Goal: Task Accomplishment & Management: Manage account settings

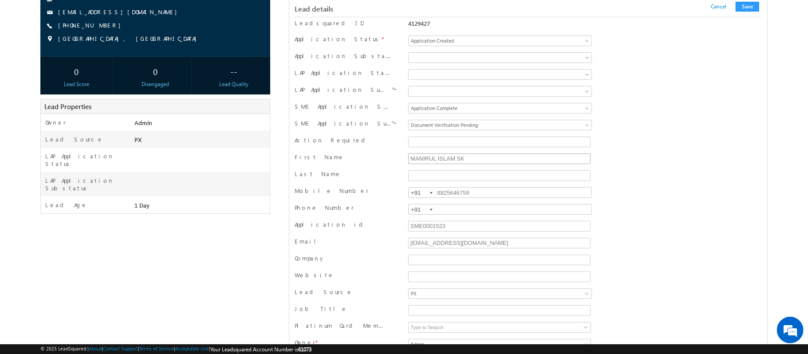
scroll to position [105, 0]
click at [456, 231] on input "SME0001523" at bounding box center [499, 225] width 182 height 11
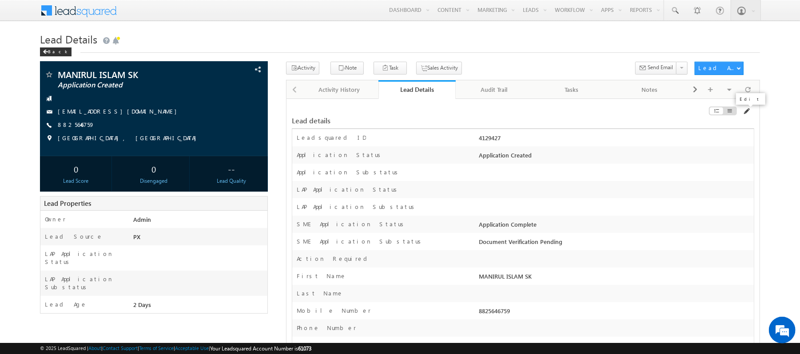
click at [743, 114] on span at bounding box center [745, 111] width 7 height 7
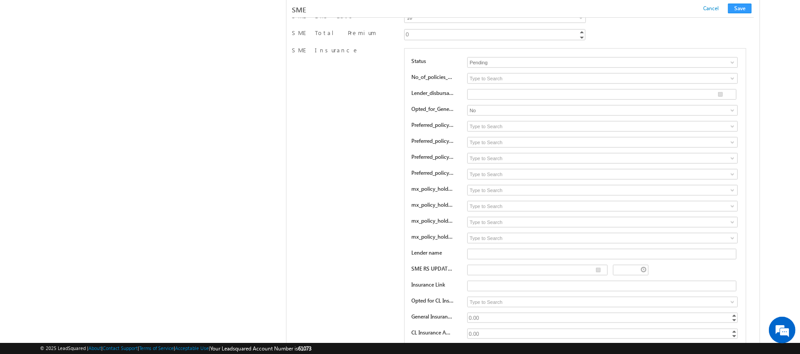
scroll to position [12974, 0]
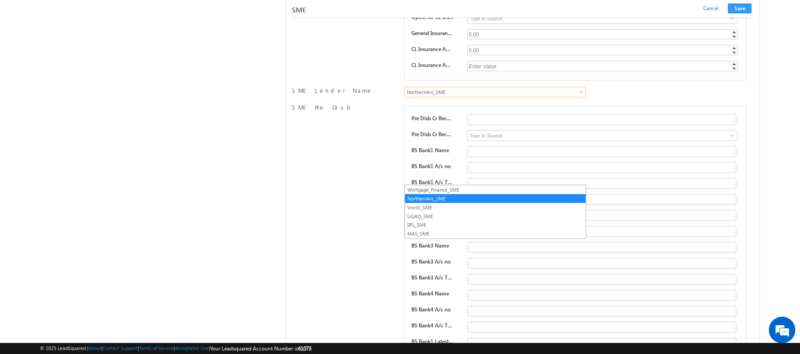
click at [472, 96] on span "NorthernArc_SME" at bounding box center [473, 92] width 139 height 8
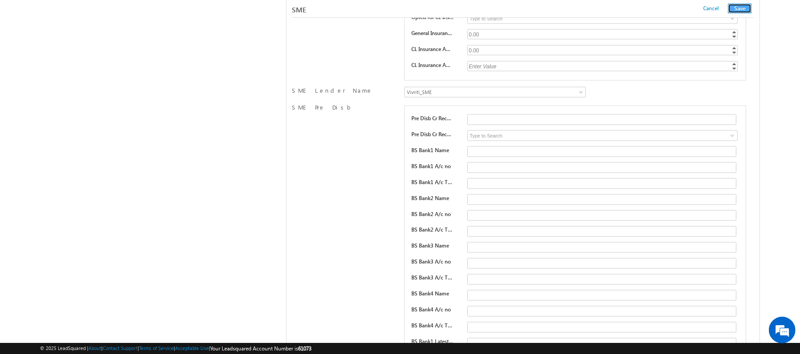
click at [748, 4] on button "Save" at bounding box center [740, 9] width 24 height 10
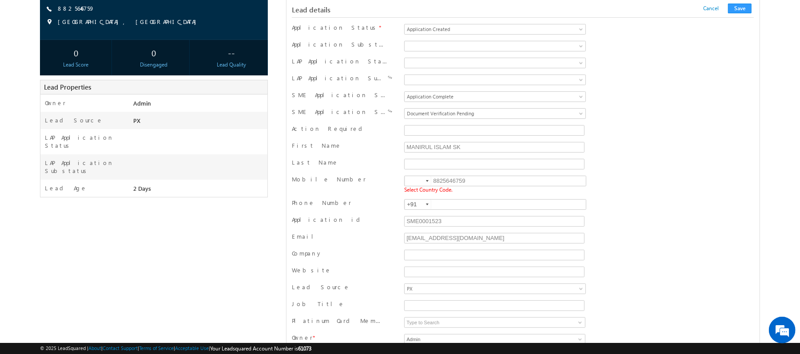
click at [414, 192] on span "Select Country Code." at bounding box center [428, 189] width 48 height 7
click at [414, 183] on input at bounding box center [417, 181] width 27 height 10
type input "+91"
click at [732, 3] on div "Lead details Cancel Save Cancel Save" at bounding box center [523, 9] width 462 height 18
click at [732, 5] on button "Save" at bounding box center [740, 9] width 24 height 10
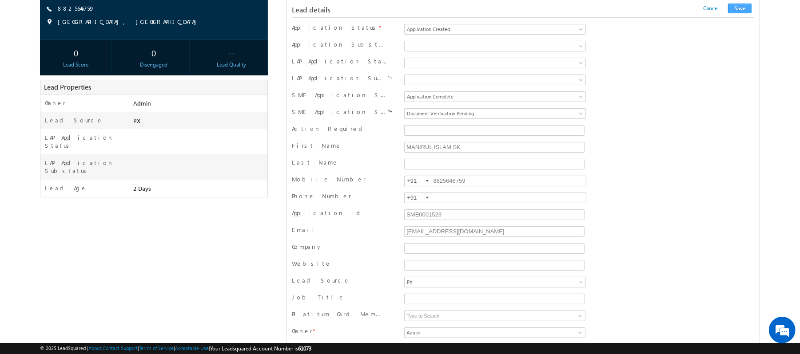
scroll to position [873, 0]
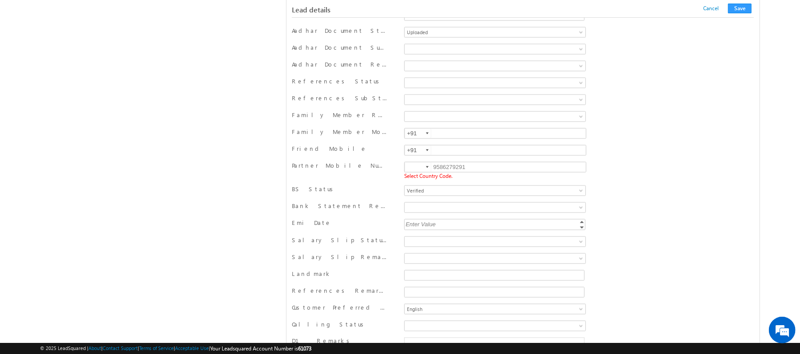
click at [405, 172] on input at bounding box center [417, 167] width 27 height 10
type input "+91"
click at [736, 4] on button "Save" at bounding box center [740, 9] width 24 height 10
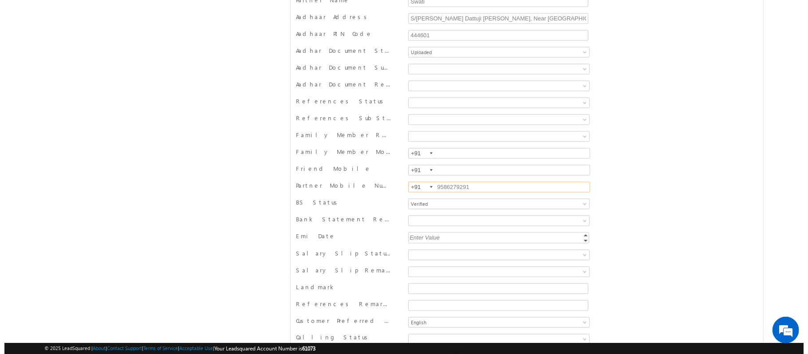
scroll to position [0, 0]
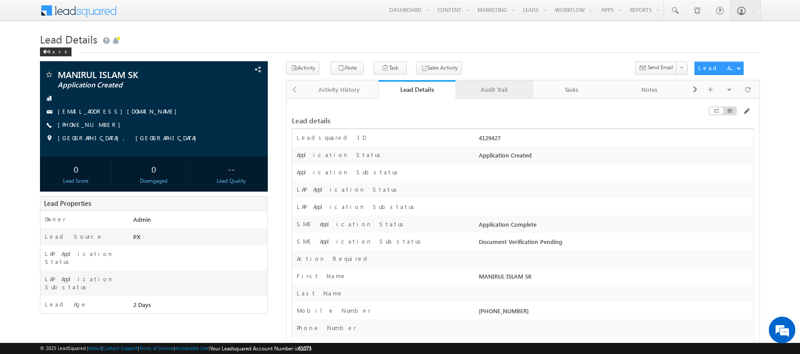
click at [499, 87] on div "Audit Trail" at bounding box center [494, 89] width 63 height 11
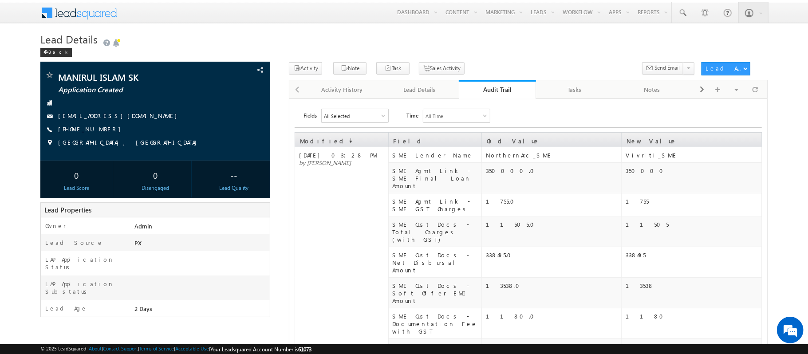
click at [511, 84] on link "Audit Trail" at bounding box center [498, 89] width 78 height 19
click at [425, 95] on div "Lead Details" at bounding box center [419, 89] width 63 height 11
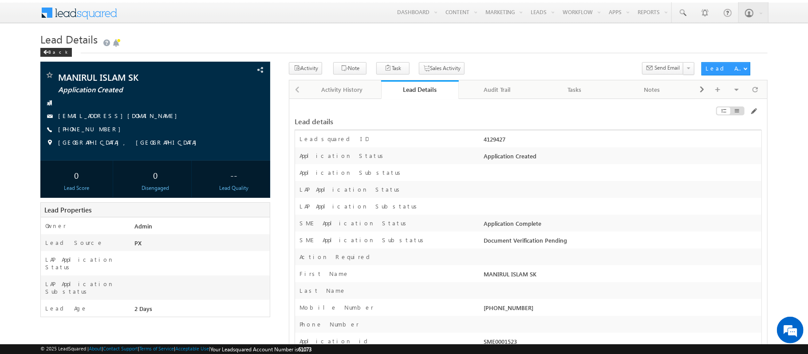
scroll to position [12, 0]
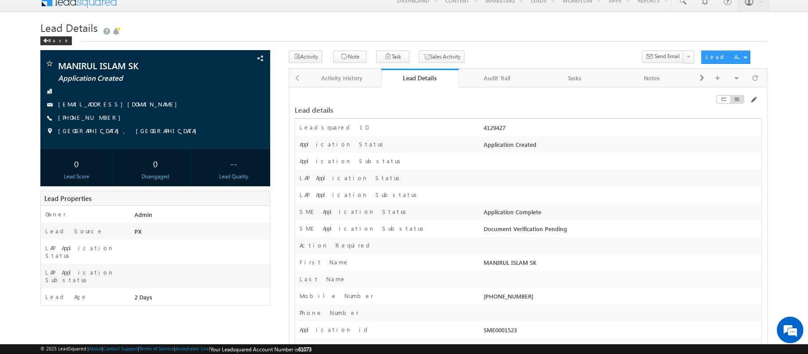
drag, startPoint x: 512, startPoint y: 127, endPoint x: 481, endPoint y: 129, distance: 30.7
click at [481, 129] on div "Leadsquared ID 4129427" at bounding box center [528, 127] width 467 height 17
copy div "4129427"
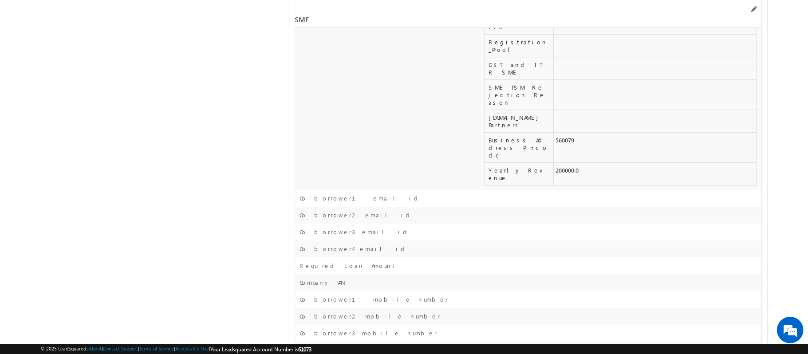
scroll to position [13856, 0]
drag, startPoint x: 581, startPoint y: 213, endPoint x: 549, endPoint y: 217, distance: 32.2
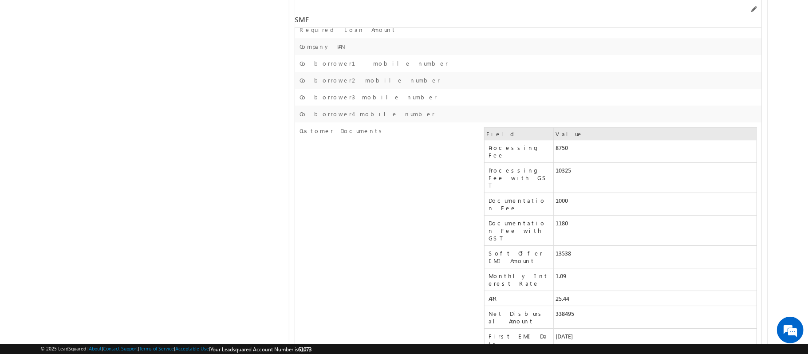
click at [754, 4] on div "SME" at bounding box center [528, 14] width 467 height 28
click at [755, 6] on span at bounding box center [753, 9] width 7 height 7
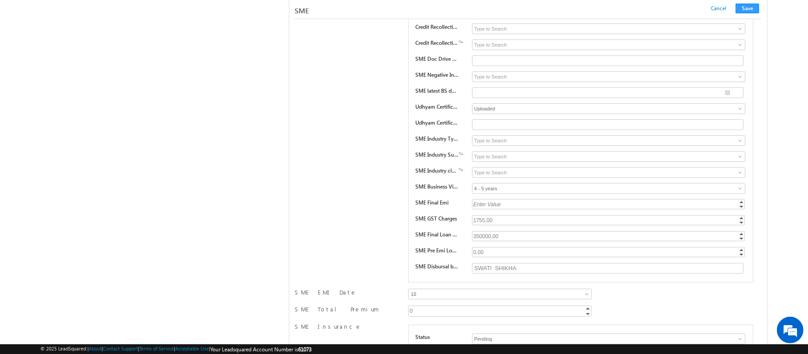
scroll to position [12988, 0]
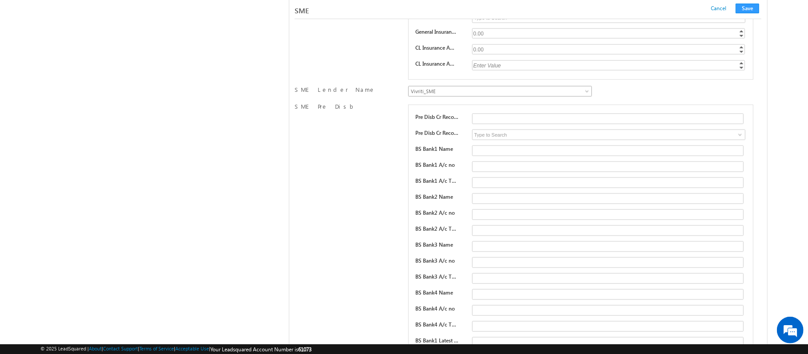
click at [465, 95] on span "Vivriti_SME" at bounding box center [478, 91] width 139 height 8
click at [741, 8] on button "Save" at bounding box center [748, 9] width 24 height 10
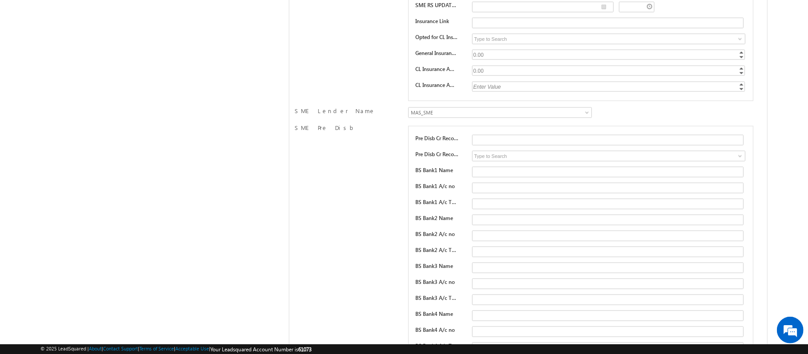
scroll to position [0, 0]
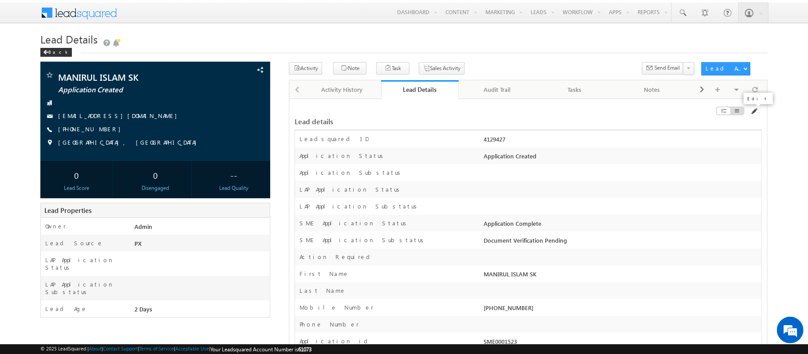
click at [752, 112] on span at bounding box center [754, 111] width 7 height 7
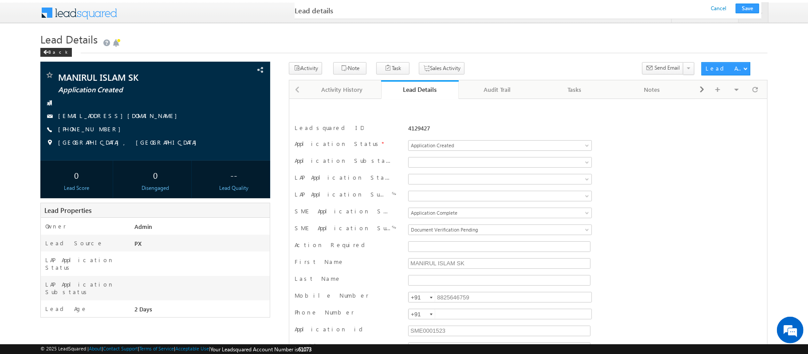
scroll to position [127, 0]
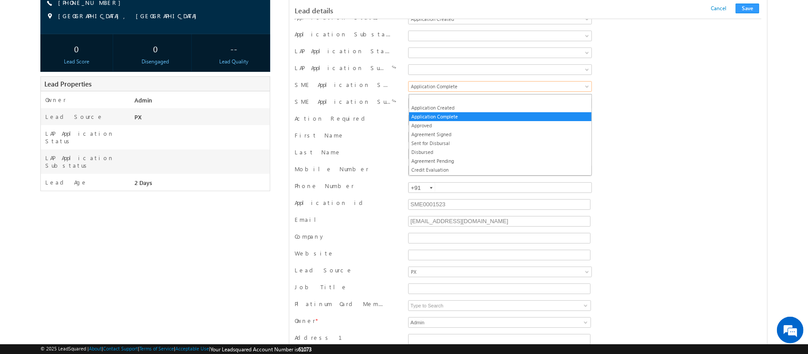
click at [457, 91] on span "Application Complete" at bounding box center [478, 87] width 139 height 8
click at [450, 103] on span at bounding box center [478, 103] width 139 height 8
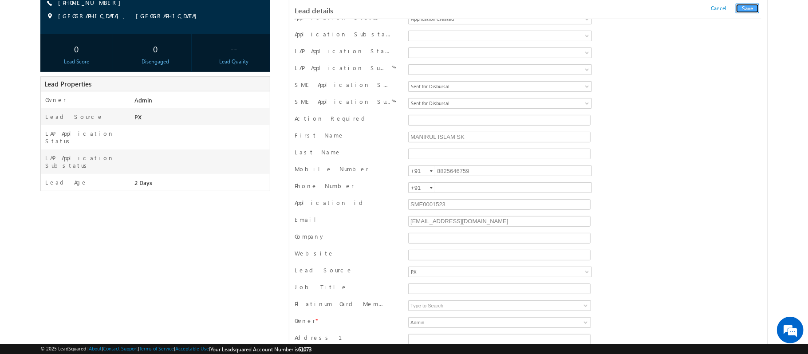
click at [740, 7] on button "Save" at bounding box center [748, 9] width 24 height 10
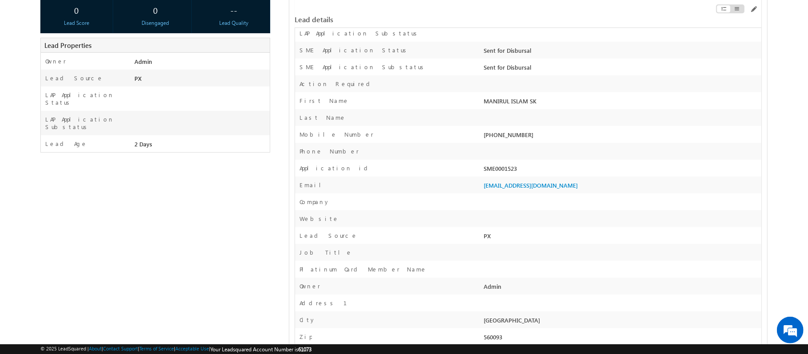
scroll to position [0, 0]
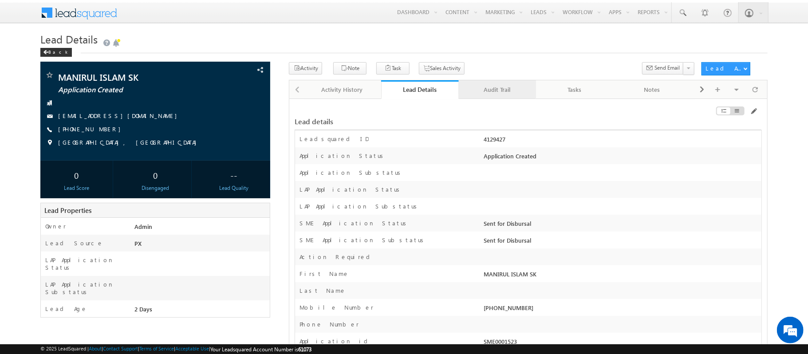
click at [487, 98] on link "Audit Trail" at bounding box center [498, 89] width 78 height 19
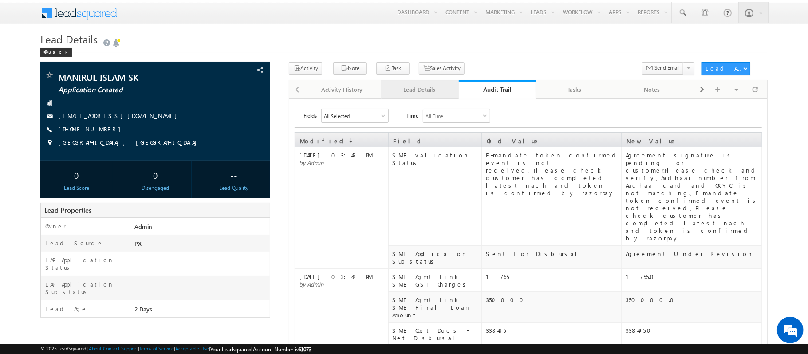
click at [436, 93] on div "Lead Details" at bounding box center [419, 89] width 63 height 11
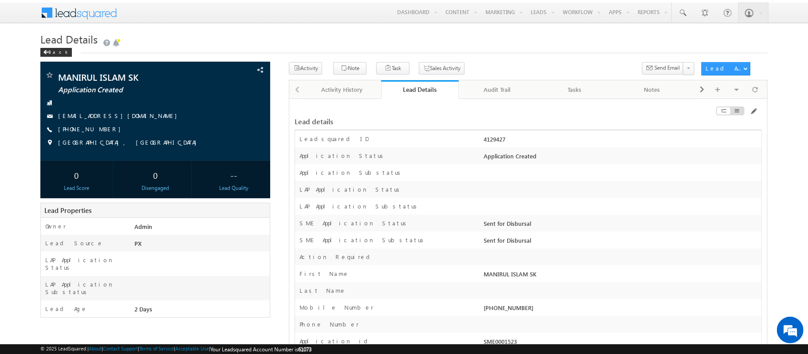
drag, startPoint x: 517, startPoint y: 139, endPoint x: 482, endPoint y: 148, distance: 35.8
click at [482, 147] on div "4129427" at bounding box center [622, 141] width 280 height 12
copy div "4129427"
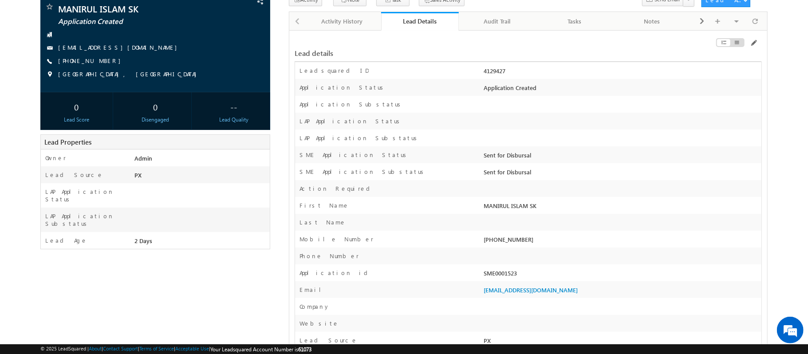
scroll to position [69, 0]
click at [491, 23] on div "Audit Trail" at bounding box center [497, 20] width 63 height 11
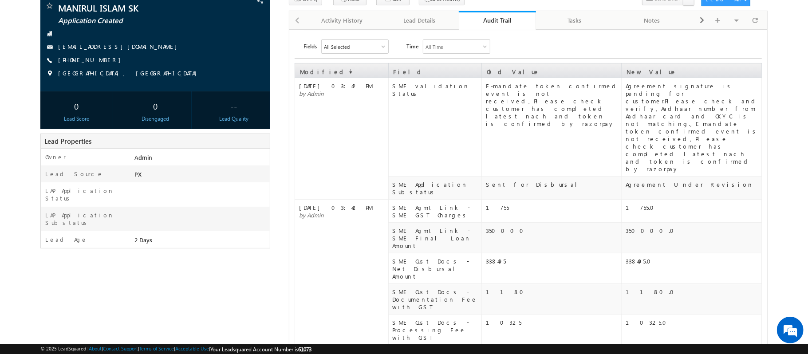
scroll to position [41, 0]
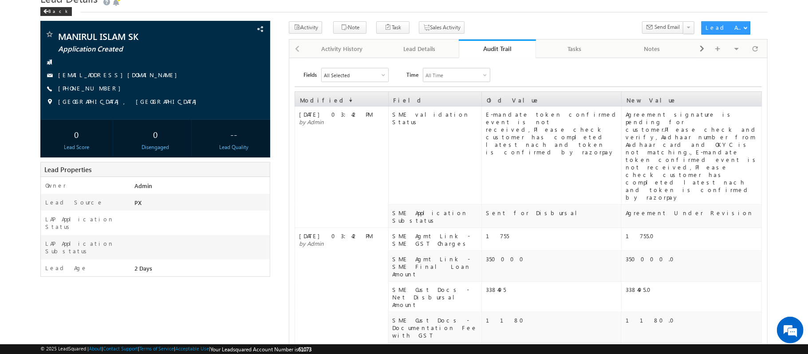
click at [503, 43] on link "Audit Trail" at bounding box center [498, 49] width 78 height 19
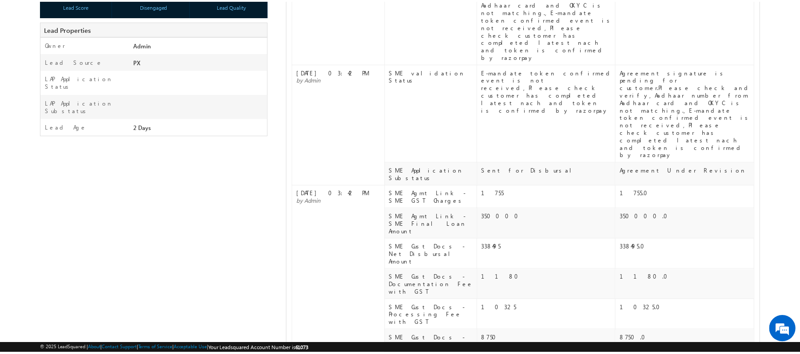
scroll to position [0, 0]
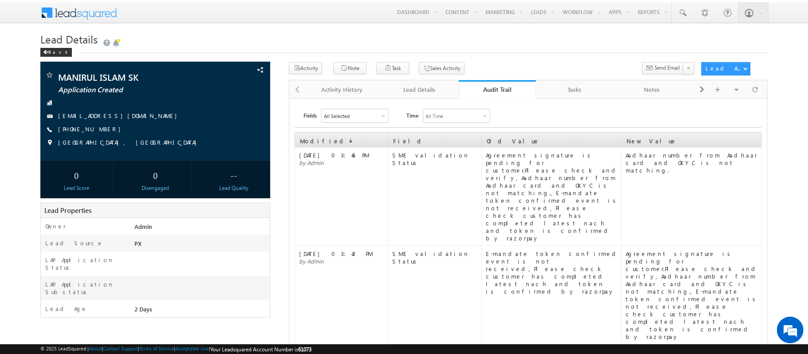
click at [486, 88] on div "Audit Trail" at bounding box center [498, 89] width 64 height 8
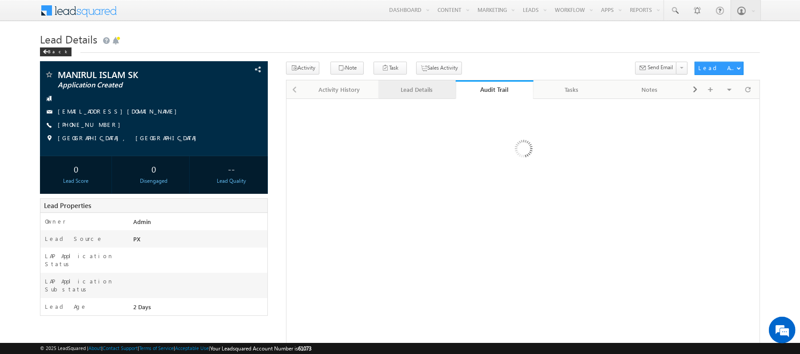
click at [416, 91] on div "Lead Details" at bounding box center [416, 89] width 63 height 11
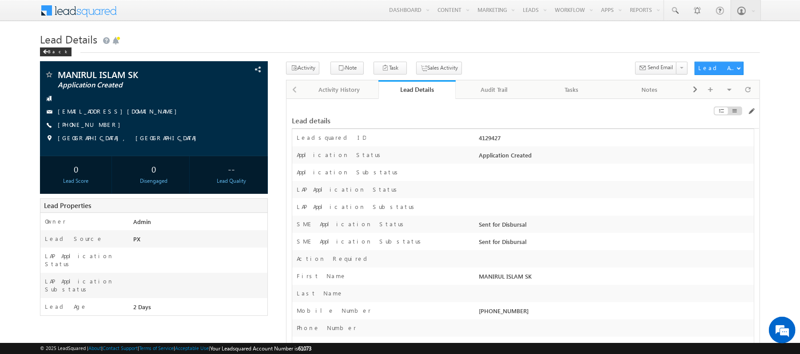
click at [748, 116] on div at bounding box center [685, 113] width 148 height 10
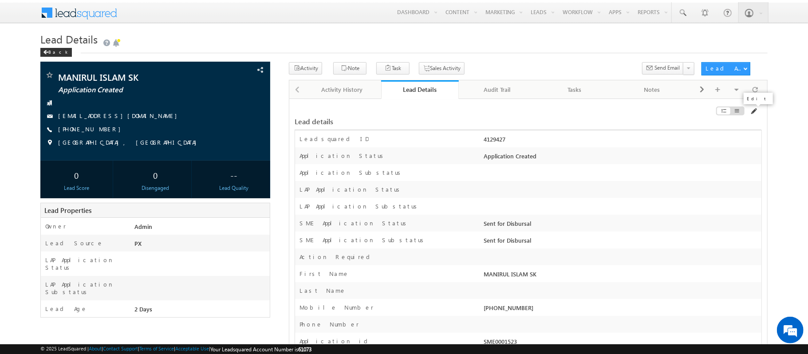
click at [750, 112] on span at bounding box center [753, 111] width 7 height 7
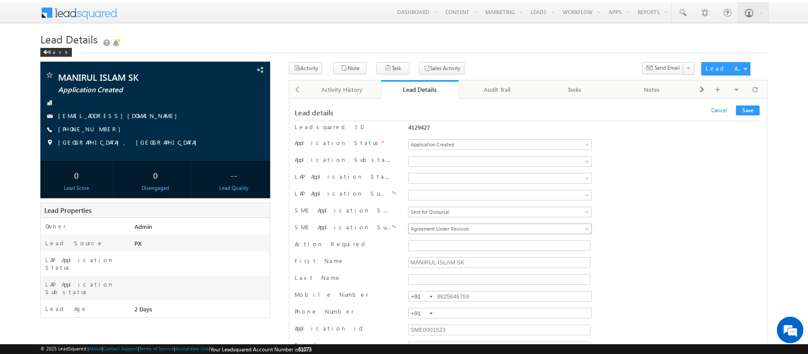
click at [479, 230] on span "Agreement Under Revision" at bounding box center [478, 229] width 139 height 8
click at [468, 230] on span "Sent for Disbursal" at bounding box center [478, 229] width 139 height 8
click at [750, 114] on button "Save" at bounding box center [749, 111] width 24 height 10
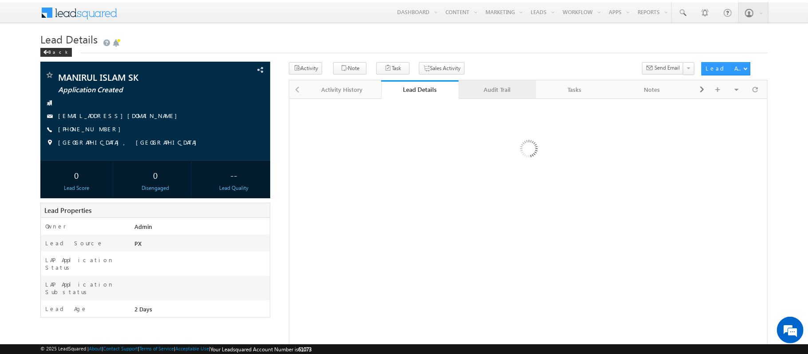
click at [472, 90] on div "Audit Trail" at bounding box center [497, 89] width 63 height 11
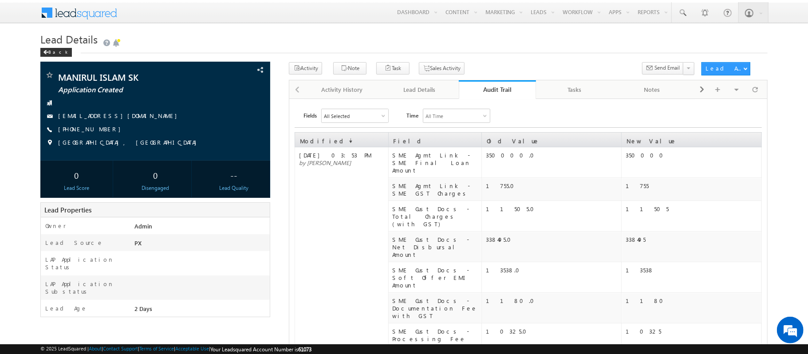
click at [472, 90] on div "Audit Trail" at bounding box center [498, 89] width 64 height 8
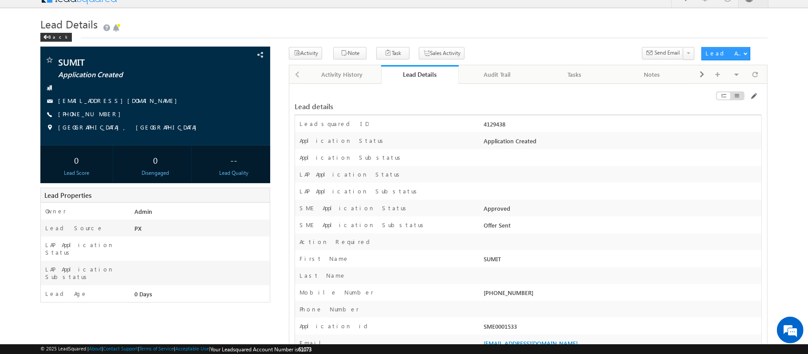
scroll to position [16, 0]
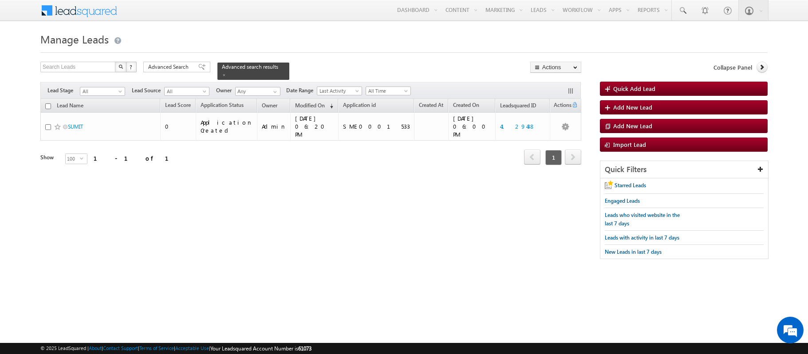
click at [175, 72] on div "Advanced Search" at bounding box center [176, 67] width 67 height 11
click at [0, 0] on h3 "Advanced Search" at bounding box center [0, 0] width 0 height 0
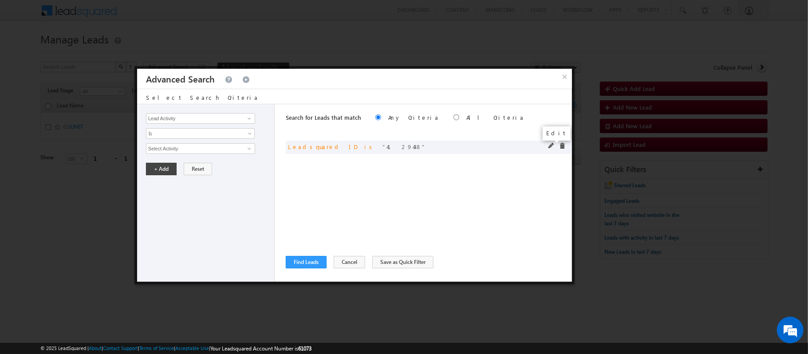
click at [553, 147] on span at bounding box center [552, 146] width 6 height 6
click at [187, 147] on input "4129438" at bounding box center [200, 148] width 109 height 11
type input "4129005"
click at [164, 169] on button "+ Add" at bounding box center [161, 169] width 31 height 12
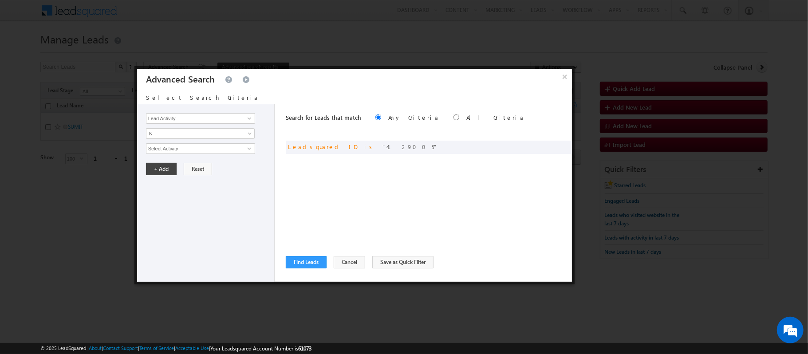
click at [312, 273] on div "Search for Leads that match Any Criteria All Criteria Note that the current tri…" at bounding box center [429, 193] width 286 height 178
click at [306, 254] on div "Search for Leads that match Any Criteria All Criteria Note that the current tri…" at bounding box center [429, 193] width 286 height 178
click at [306, 260] on button "Find Leads" at bounding box center [306, 262] width 41 height 12
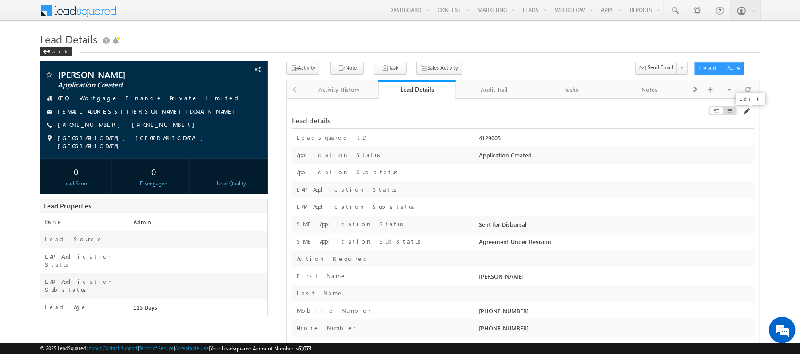
click at [747, 111] on span at bounding box center [745, 111] width 7 height 7
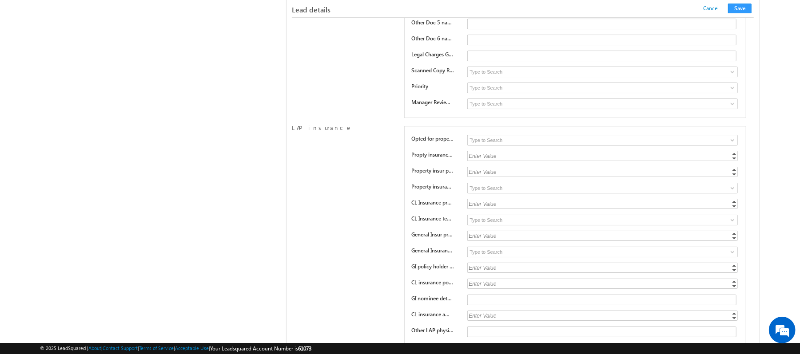
scroll to position [12899, 0]
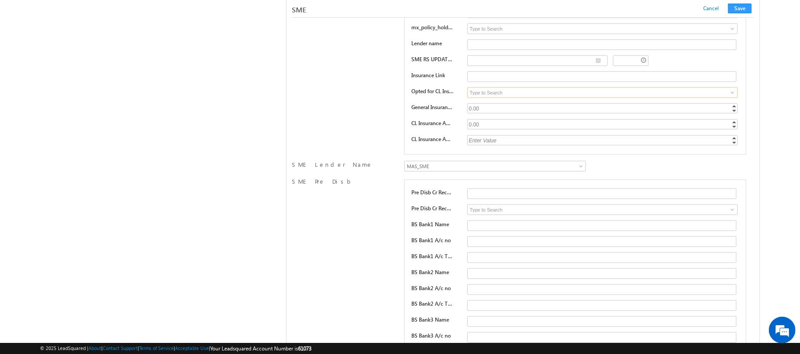
click at [487, 98] on input at bounding box center [602, 92] width 270 height 11
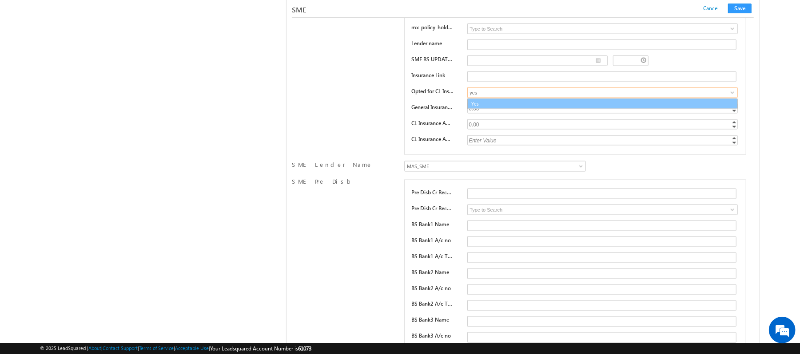
click at [494, 109] on link "Yes" at bounding box center [602, 104] width 269 height 10
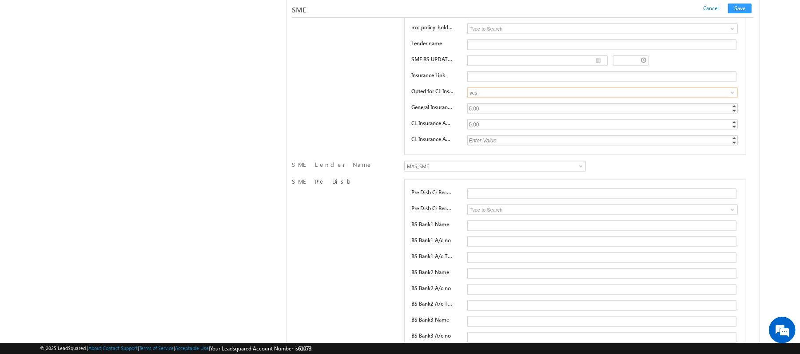
type input "Yes"
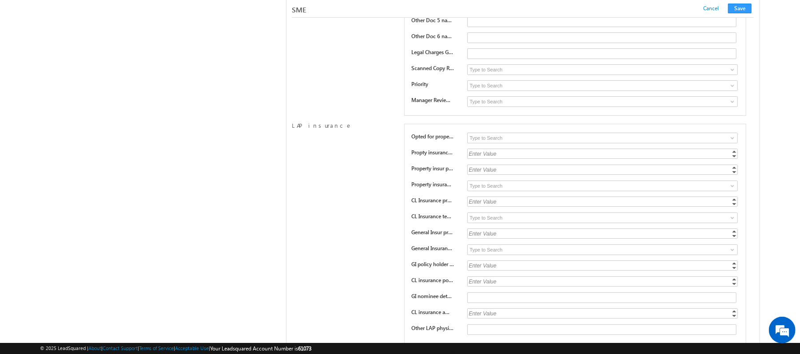
scroll to position [12676, 0]
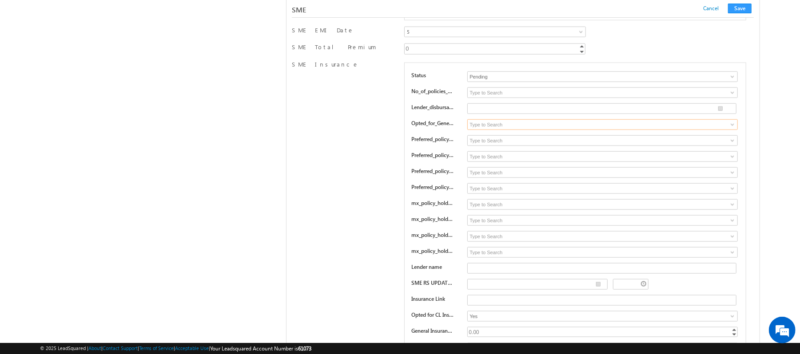
click at [505, 130] on input at bounding box center [602, 124] width 270 height 11
type input "Yes"
click at [471, 171] on div "Status Pending Approved Pending No_of_policies_opted_in 1 2 3 4 Lender_disbursa…" at bounding box center [574, 221] width 341 height 316
click at [480, 98] on input at bounding box center [602, 92] width 270 height 11
type input "1"
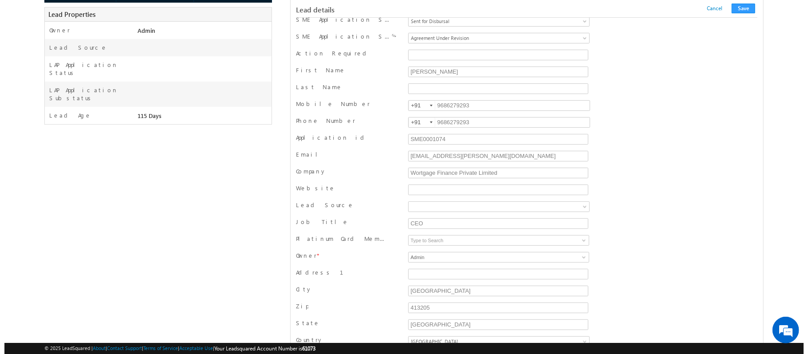
scroll to position [0, 0]
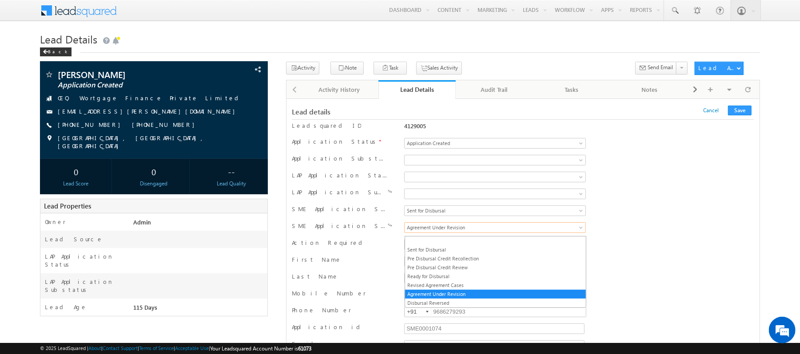
click at [448, 226] on span "Agreement Under Revision" at bounding box center [473, 228] width 139 height 8
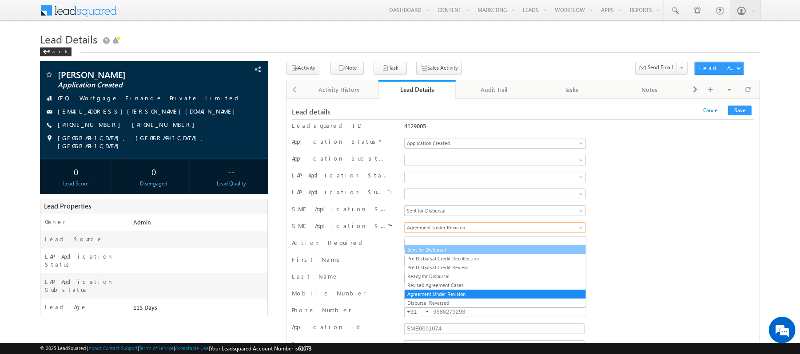
click at [429, 246] on li "Sent for Disbursal" at bounding box center [495, 250] width 181 height 9
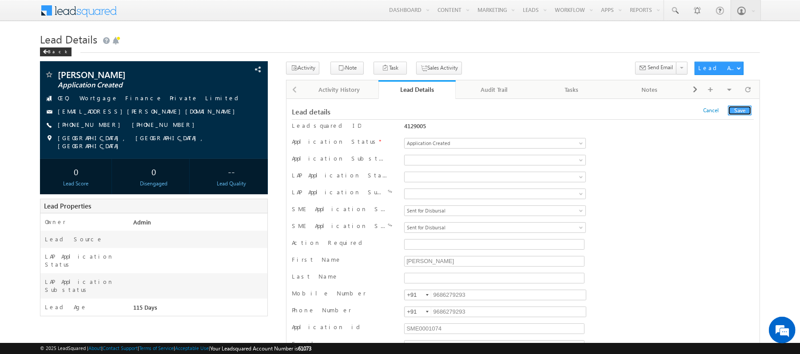
click at [744, 110] on button "Save" at bounding box center [740, 111] width 24 height 10
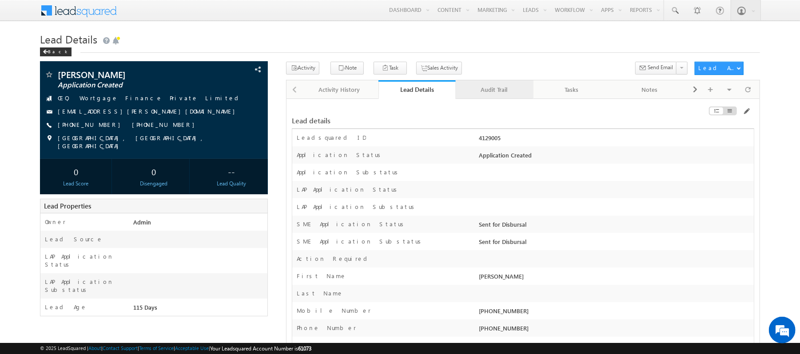
click at [492, 89] on div "Audit Trail" at bounding box center [494, 89] width 63 height 11
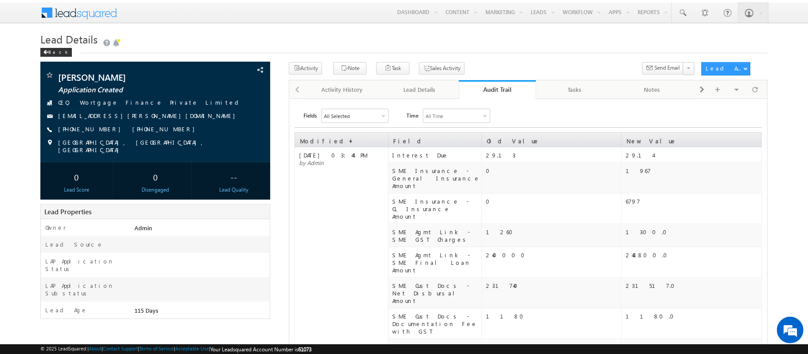
click at [492, 89] on div "Audit Trail" at bounding box center [498, 89] width 64 height 8
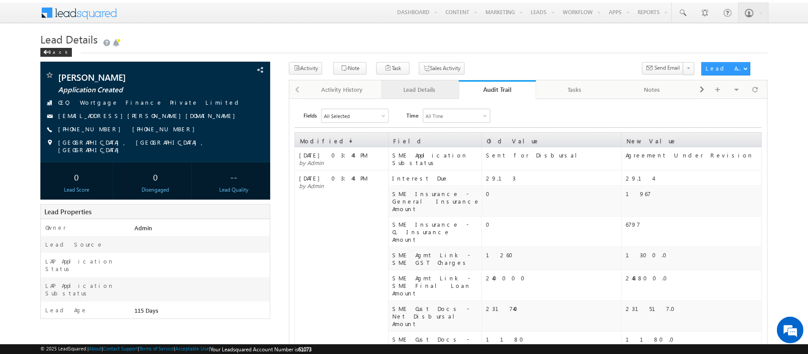
click at [441, 96] on link "Lead Details" at bounding box center [420, 89] width 78 height 19
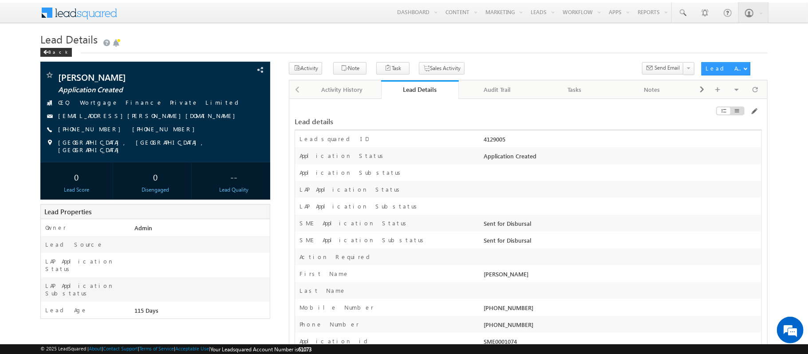
click at [749, 116] on div at bounding box center [688, 113] width 148 height 10
click at [759, 105] on div "Lead details" at bounding box center [529, 117] width 468 height 26
click at [755, 115] on span at bounding box center [754, 111] width 7 height 7
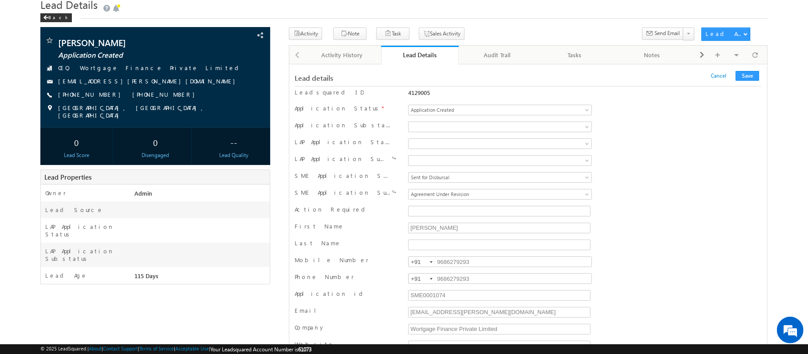
scroll to position [12988, 0]
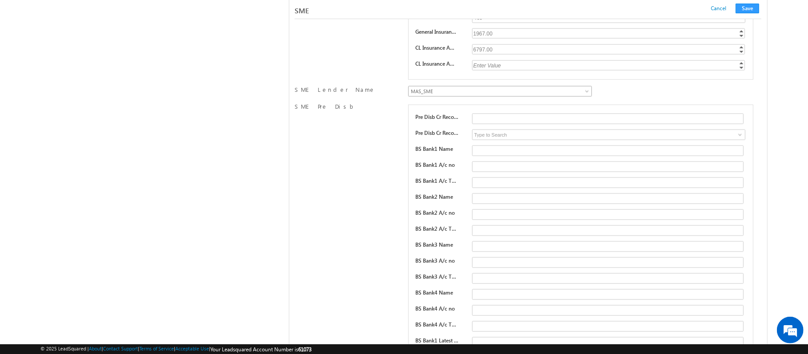
click at [484, 95] on span "MAS_SME" at bounding box center [478, 91] width 139 height 8
click at [744, 8] on button "Save" at bounding box center [748, 9] width 24 height 10
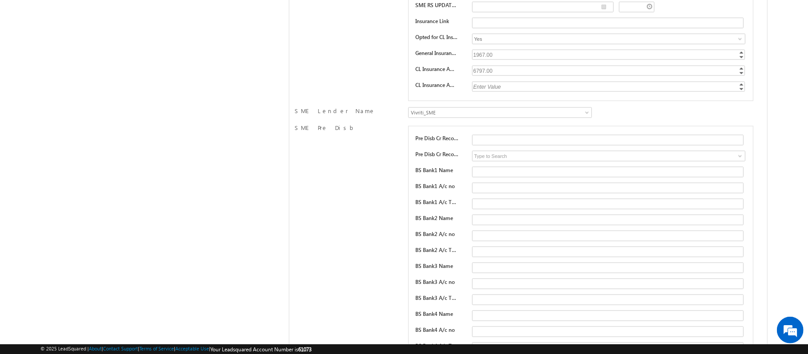
scroll to position [0, 0]
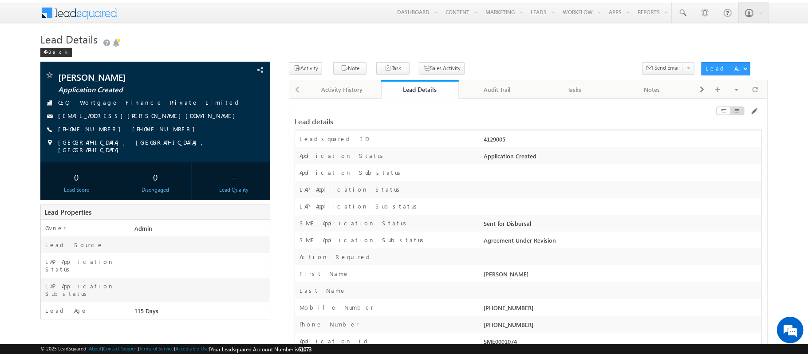
drag, startPoint x: 514, startPoint y: 139, endPoint x: 479, endPoint y: 143, distance: 34.8
click at [479, 143] on div "Leadsquared ID 4129005" at bounding box center [528, 139] width 467 height 17
copy div "4129005"
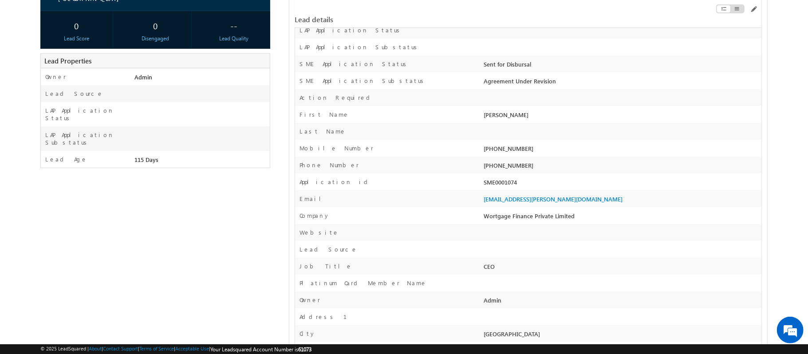
scroll to position [146, 0]
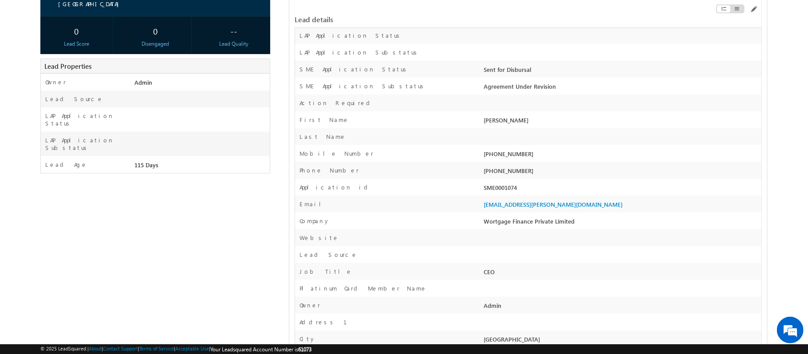
drag, startPoint x: 523, startPoint y: 189, endPoint x: 485, endPoint y: 189, distance: 37.7
click at [485, 189] on div "SME0001074" at bounding box center [622, 189] width 280 height 12
copy div "SME0001074"
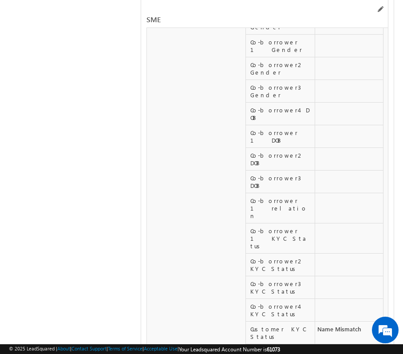
scroll to position [14583, 0]
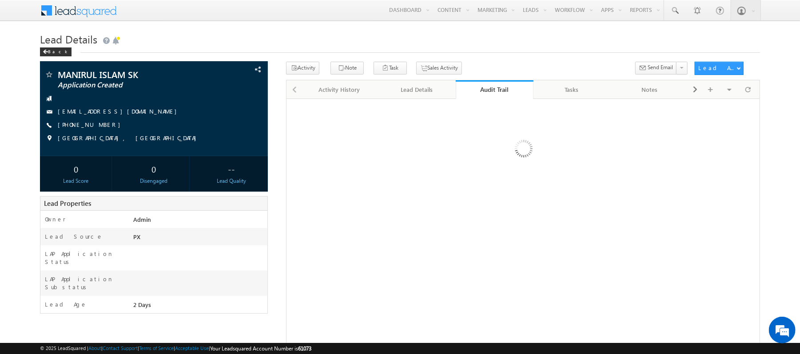
click at [487, 87] on div "Audit Trail" at bounding box center [494, 89] width 64 height 8
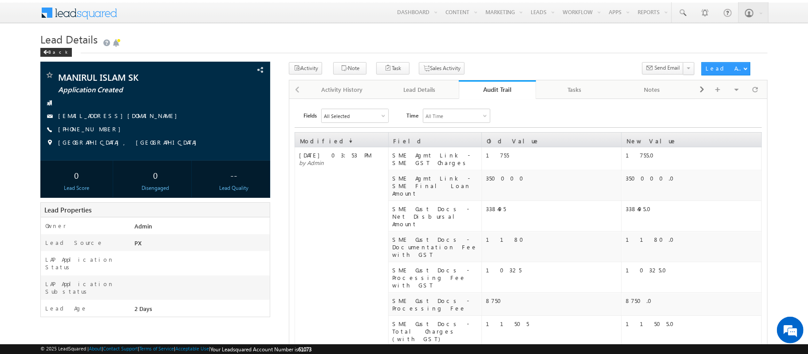
click at [516, 81] on link "Audit Trail" at bounding box center [498, 89] width 78 height 19
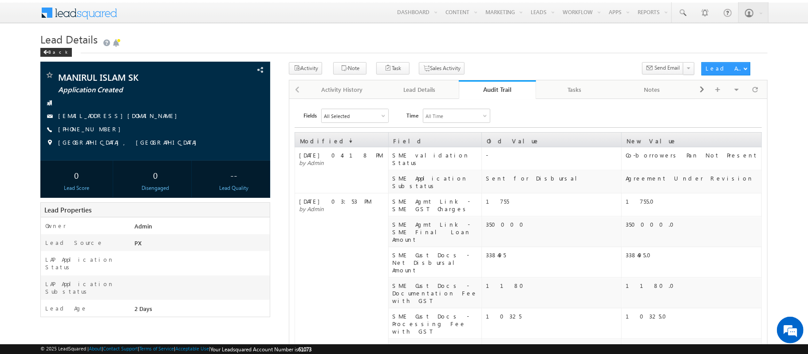
click at [430, 79] on div "Activity Note Task Sales Activity" at bounding box center [528, 71] width 479 height 18
click at [430, 87] on div "Lead Details" at bounding box center [419, 89] width 63 height 11
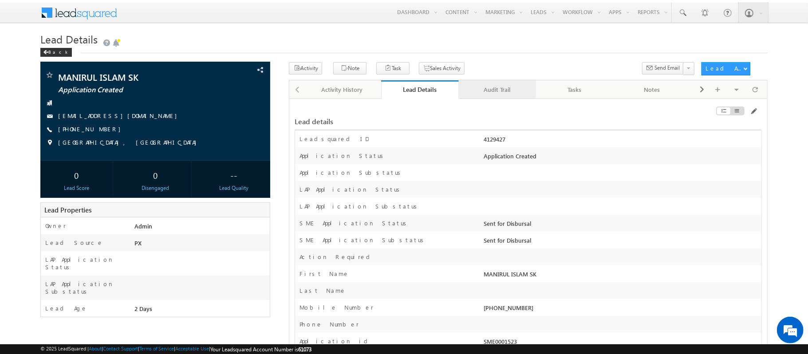
click at [490, 98] on link "Audit Trail" at bounding box center [498, 89] width 78 height 19
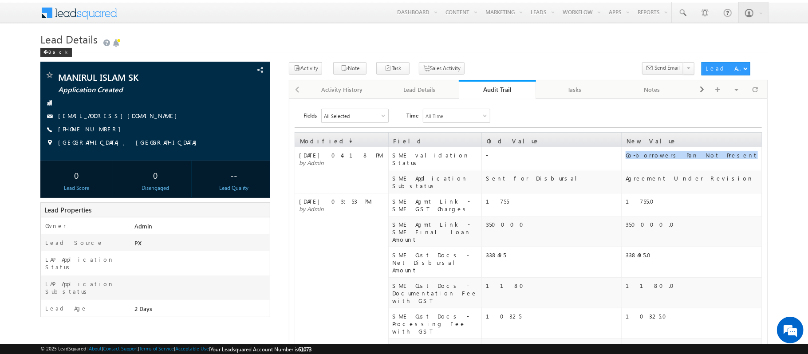
drag, startPoint x: 706, startPoint y: 160, endPoint x: 626, endPoint y: 159, distance: 79.9
click at [626, 159] on div "Co-borrowers Pan Not Present" at bounding box center [693, 155] width 135 height 8
copy div "Co-borrowers Pan Not Present"
click at [418, 91] on div "Lead Details" at bounding box center [419, 89] width 63 height 11
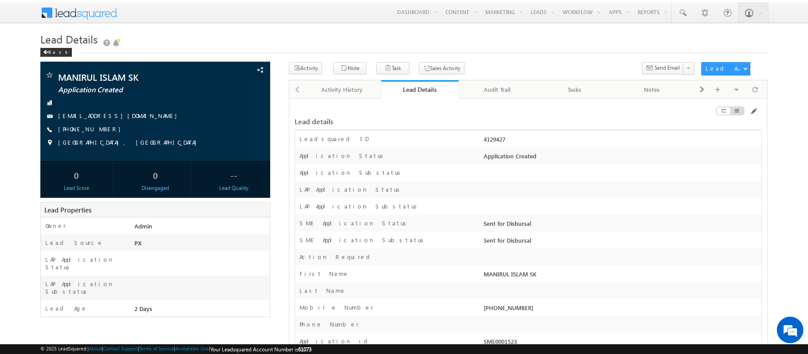
scroll to position [52, 0]
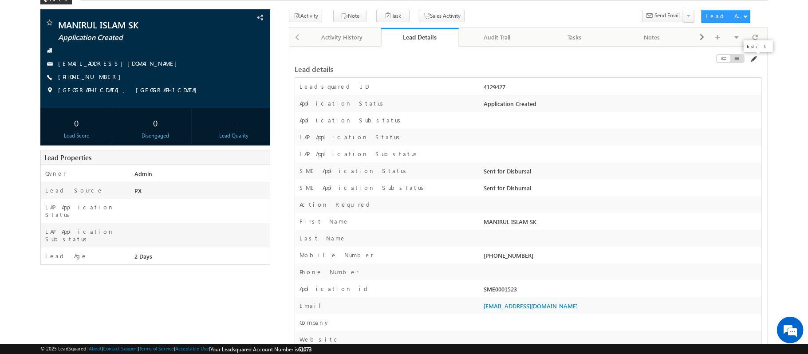
click at [751, 59] on div at bounding box center [688, 60] width 148 height 10
click at [751, 59] on span at bounding box center [753, 58] width 7 height 7
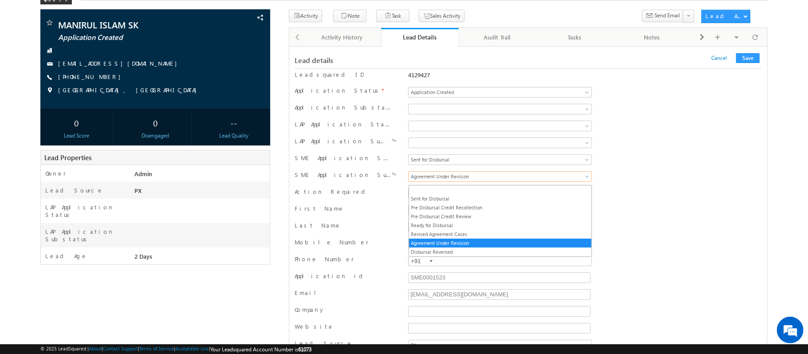
click at [508, 181] on span "Agreement Under Revision" at bounding box center [478, 177] width 139 height 8
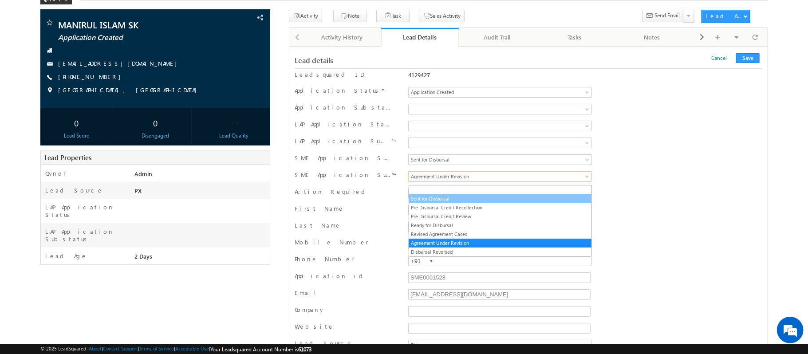
click at [451, 200] on link "Sent for Disbursal" at bounding box center [500, 199] width 182 height 8
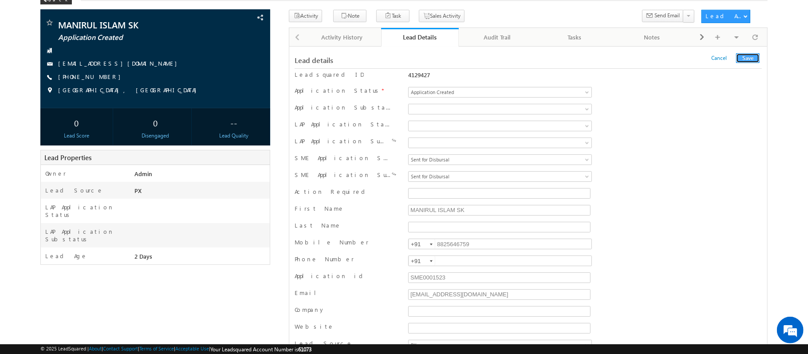
click at [752, 60] on button "Save" at bounding box center [749, 58] width 24 height 10
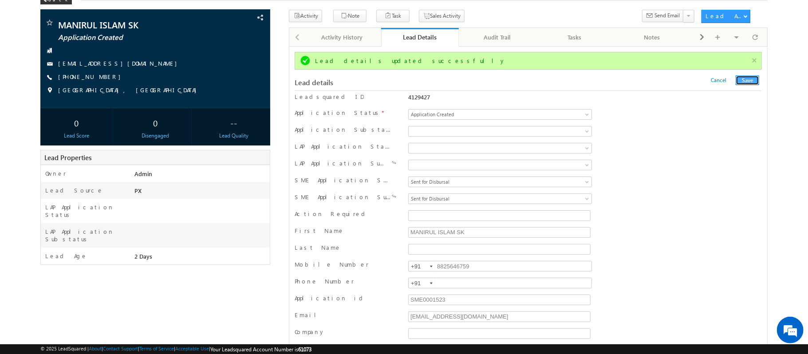
scroll to position [0, 0]
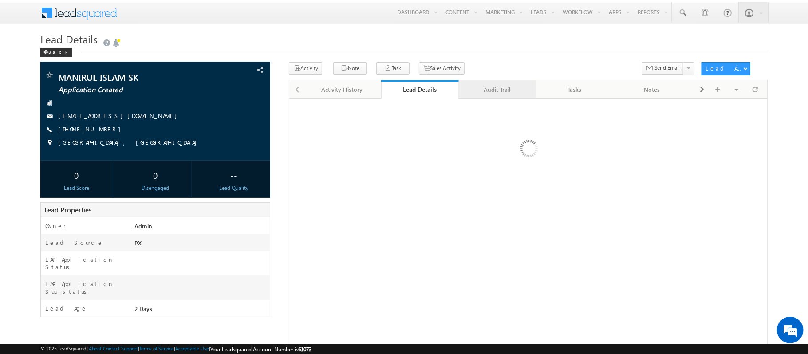
click at [507, 96] on link "Audit Trail" at bounding box center [498, 89] width 78 height 19
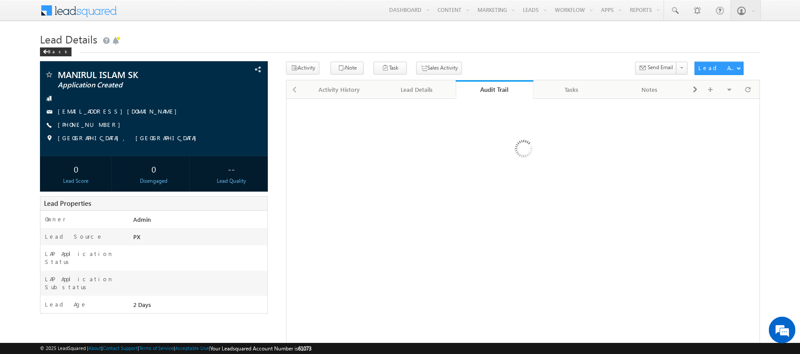
click at [491, 95] on link "Audit Trail" at bounding box center [495, 89] width 78 height 19
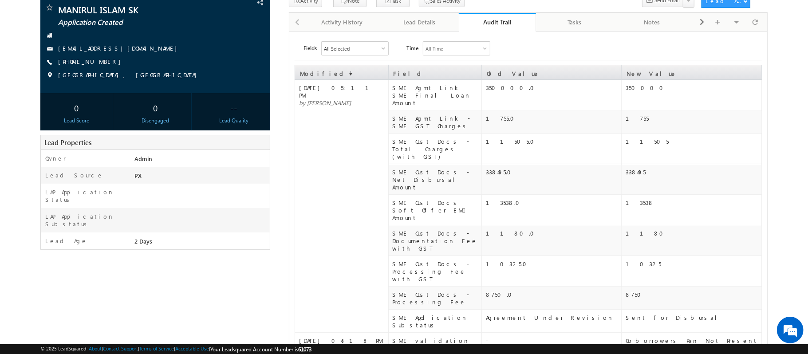
scroll to position [68, 0]
click at [443, 22] on div "Lead Details" at bounding box center [419, 21] width 63 height 11
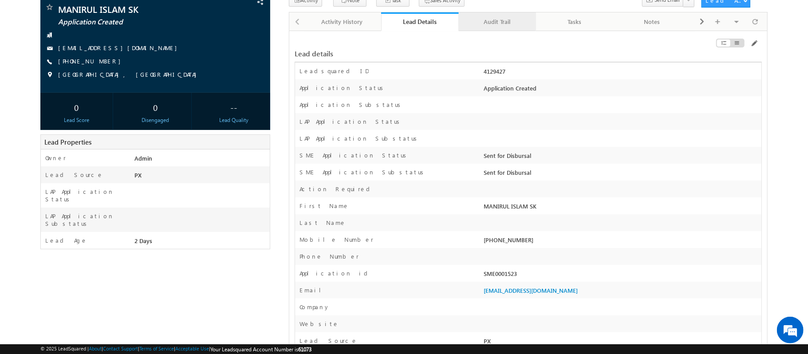
click at [503, 27] on div "Audit Trail" at bounding box center [497, 21] width 63 height 11
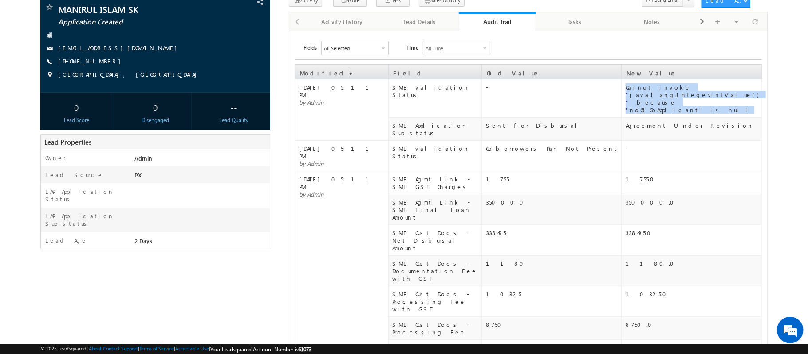
drag, startPoint x: 700, startPoint y: 100, endPoint x: 626, endPoint y: 88, distance: 75.1
click at [626, 88] on td "Cannot invoke "java.lang.Integer.intValue()" because "noOfCoApplicant" is null" at bounding box center [692, 98] width 140 height 38
copy div "Cannot invoke "java.lang.Integer.intValue()" because "noOfCoApplicant" is null"
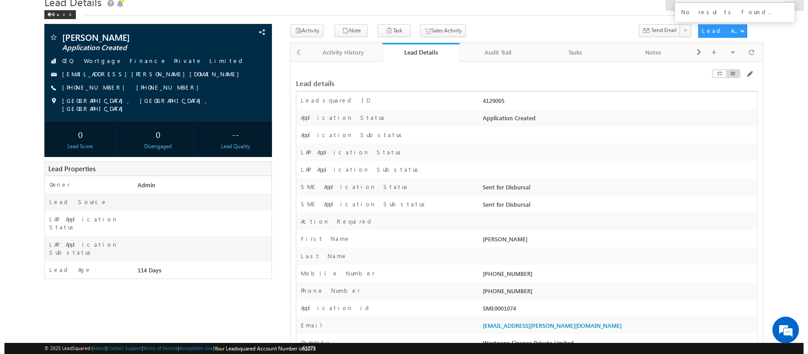
scroll to position [39, 0]
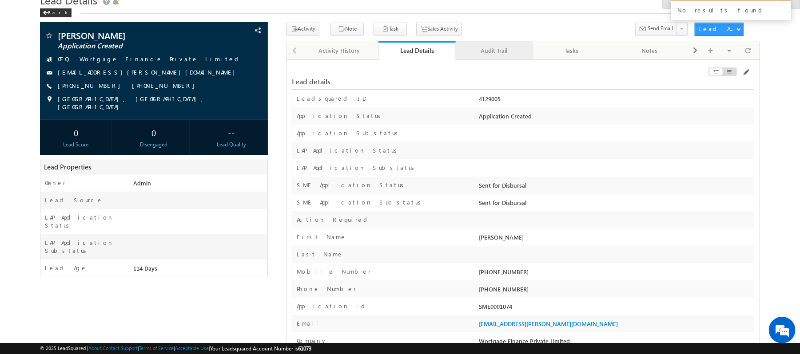
click at [498, 48] on div "Audit Trail" at bounding box center [494, 50] width 63 height 11
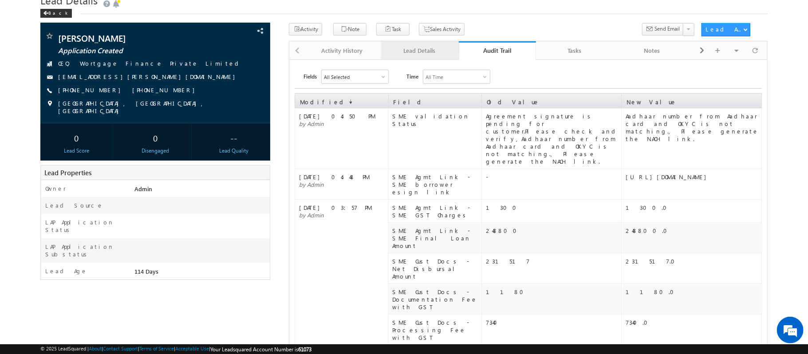
click at [432, 57] on link "Lead Details" at bounding box center [420, 50] width 78 height 19
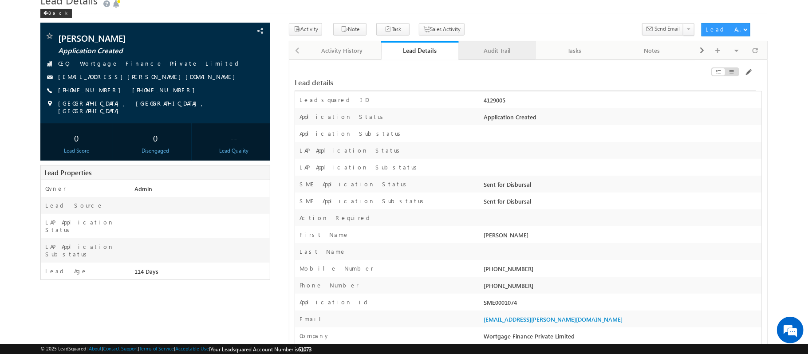
click at [513, 47] on div "Audit Trail" at bounding box center [497, 50] width 63 height 11
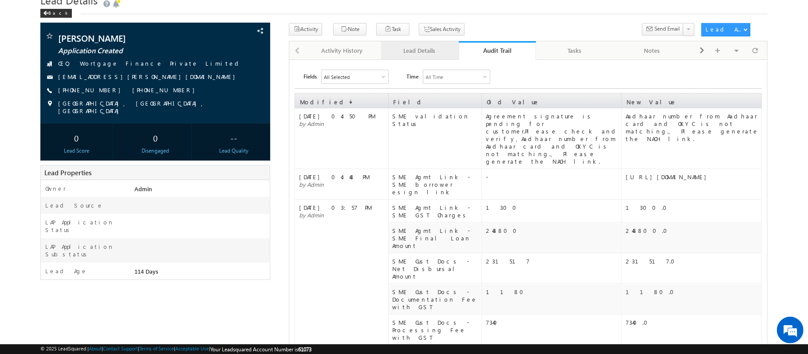
click at [432, 50] on div "Lead Details" at bounding box center [419, 50] width 63 height 11
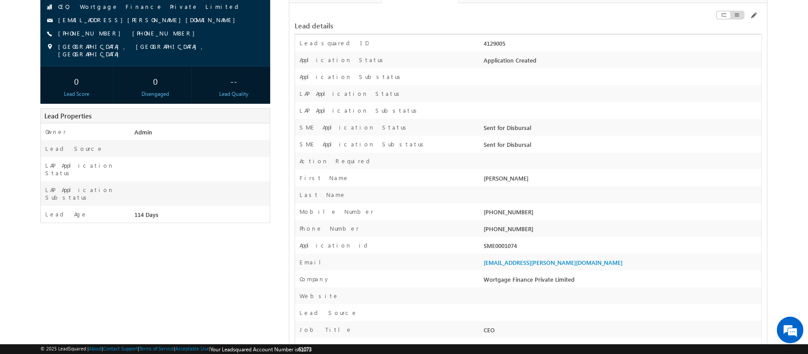
scroll to position [122, 0]
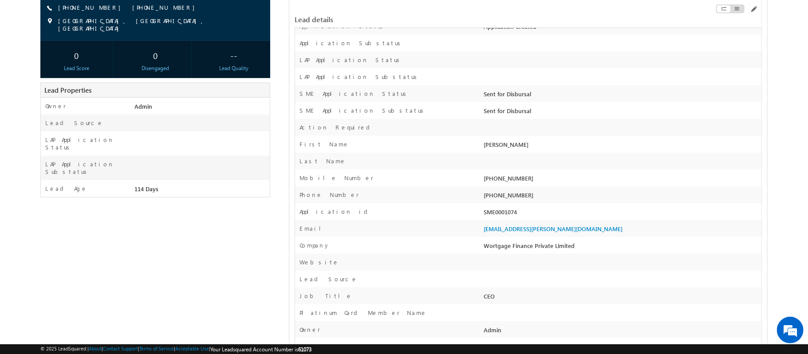
drag, startPoint x: 533, startPoint y: 218, endPoint x: 485, endPoint y: 217, distance: 48.0
click at [485, 217] on div "SME0001074" at bounding box center [622, 214] width 280 height 12
copy div "SME0001074"
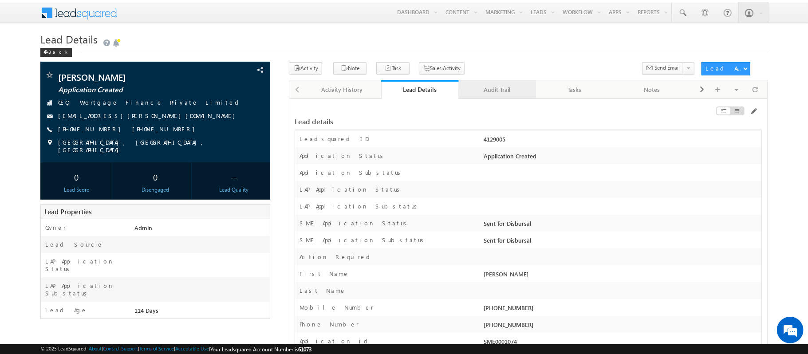
click at [494, 93] on div "Audit Trail" at bounding box center [497, 89] width 63 height 11
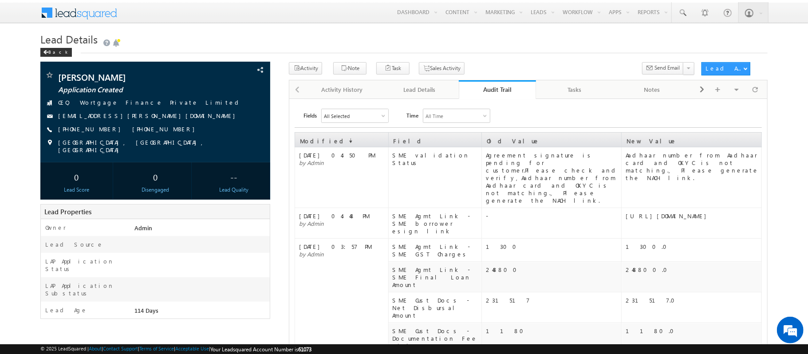
click at [494, 93] on div "Audit Trail" at bounding box center [498, 89] width 64 height 8
click at [449, 89] on div "Lead Details" at bounding box center [419, 89] width 63 height 11
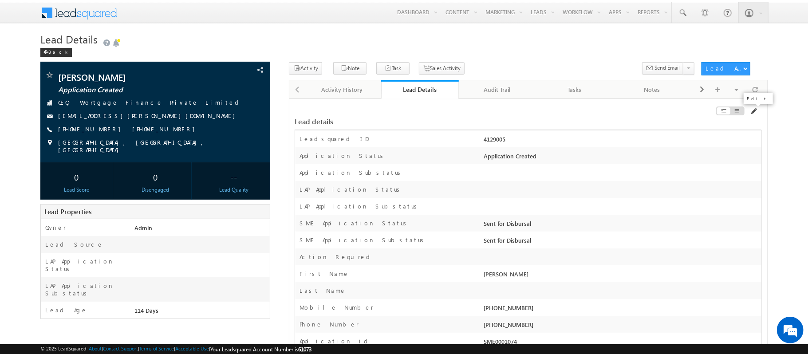
click at [754, 112] on span at bounding box center [753, 111] width 7 height 7
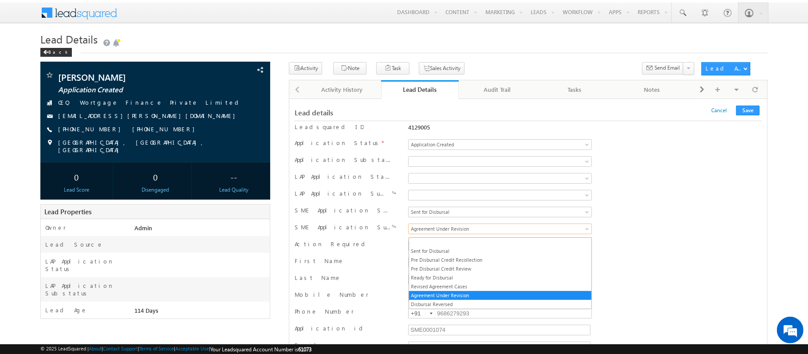
click at [456, 228] on span "Agreement Under Revision" at bounding box center [478, 229] width 139 height 8
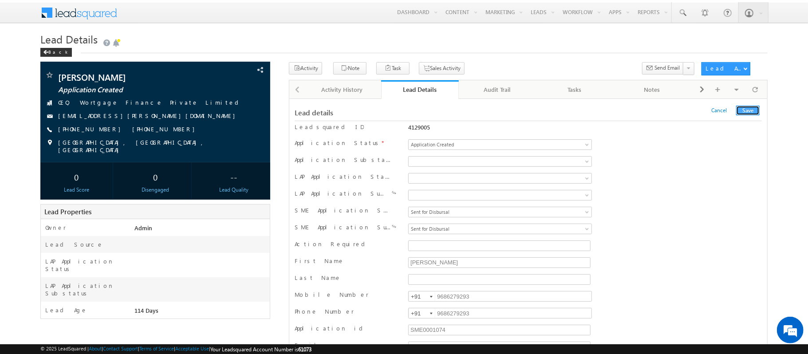
click at [753, 114] on button "Save" at bounding box center [749, 111] width 24 height 10
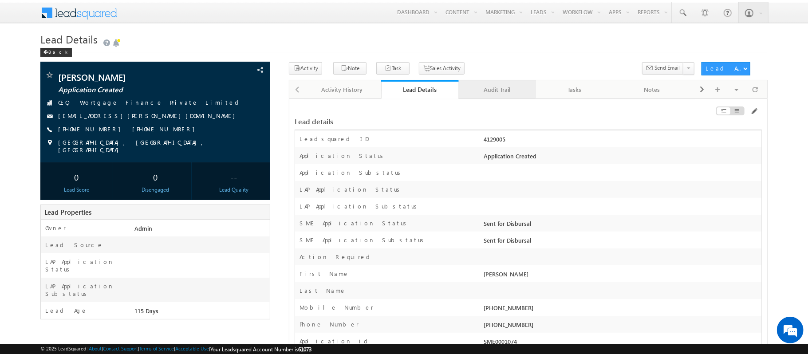
click at [498, 82] on link "Audit Trail" at bounding box center [498, 89] width 78 height 19
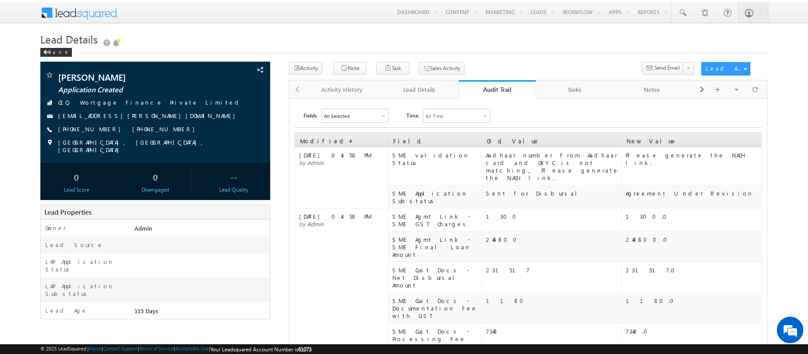
click at [498, 82] on link "Audit Trail" at bounding box center [498, 89] width 78 height 19
click at [425, 91] on div "Lead Details" at bounding box center [419, 89] width 63 height 11
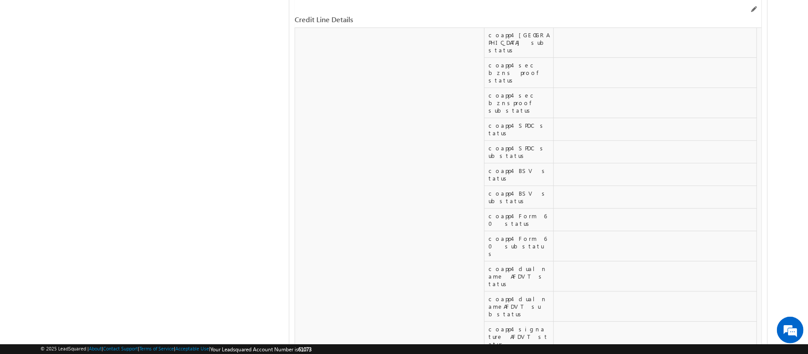
scroll to position [13882, 0]
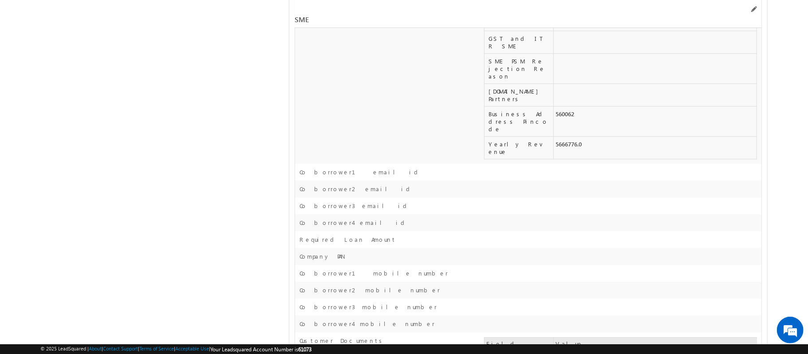
drag, startPoint x: 590, startPoint y: 180, endPoint x: 557, endPoint y: 182, distance: 33.8
copy td "248800"
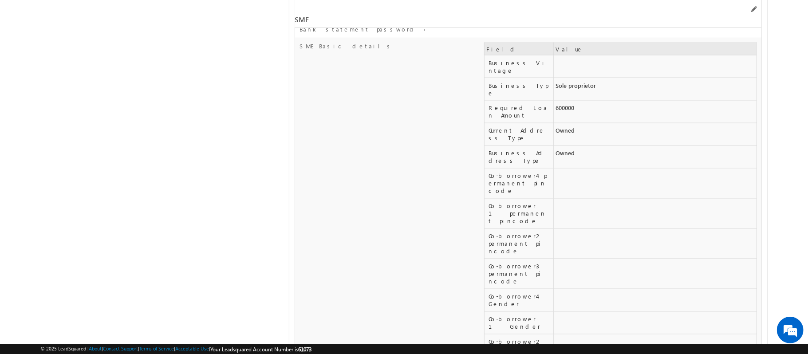
scroll to position [13233, 0]
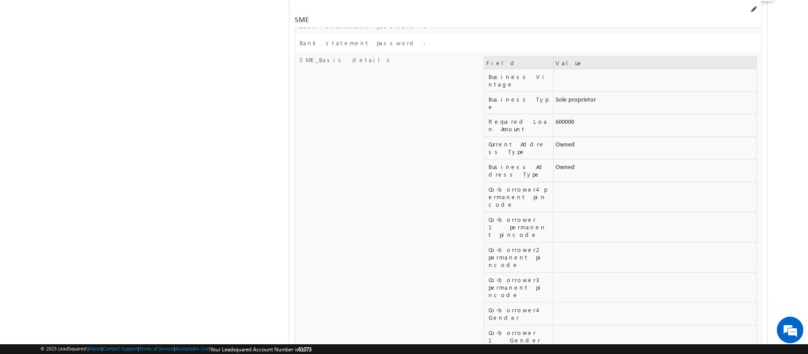
click at [753, 11] on span at bounding box center [753, 9] width 7 height 7
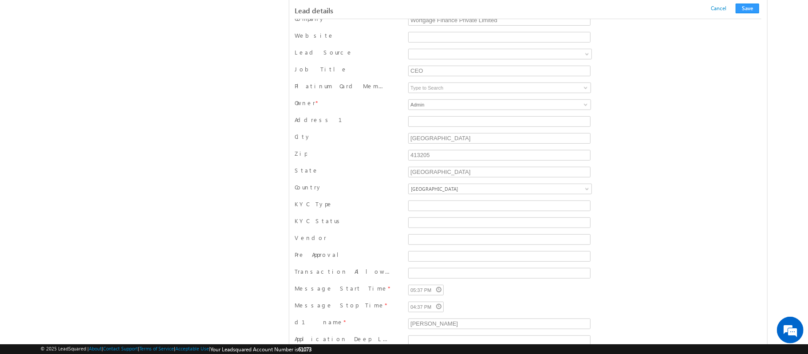
scroll to position [0, 0]
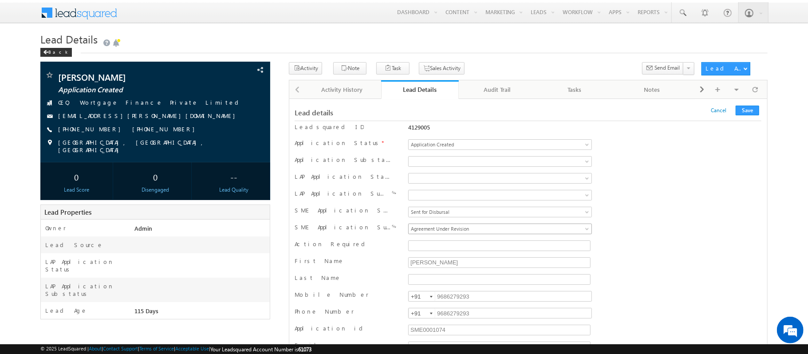
click at [470, 228] on span "Agreement Under Revision" at bounding box center [478, 229] width 139 height 8
click at [753, 109] on button "Save" at bounding box center [748, 111] width 24 height 10
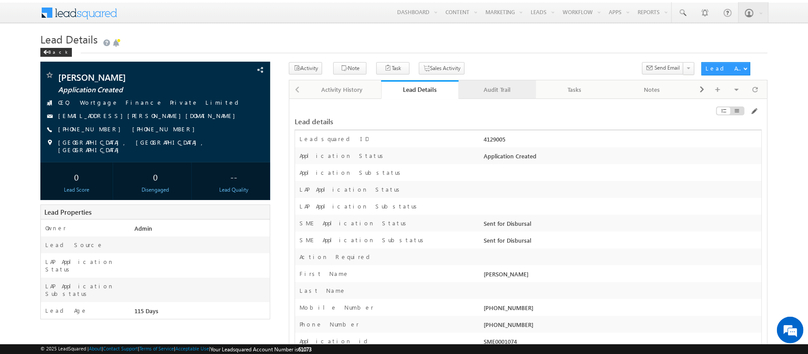
click at [487, 91] on div "Audit Trail" at bounding box center [497, 89] width 63 height 11
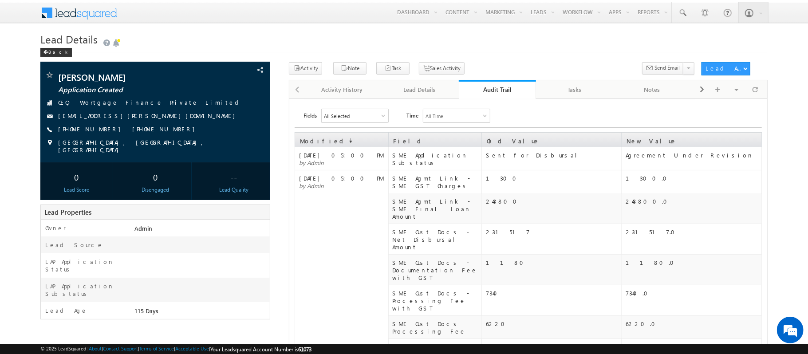
click at [487, 91] on div "Audit Trail" at bounding box center [498, 89] width 64 height 8
click at [405, 94] on div "Lead Details" at bounding box center [419, 89] width 63 height 11
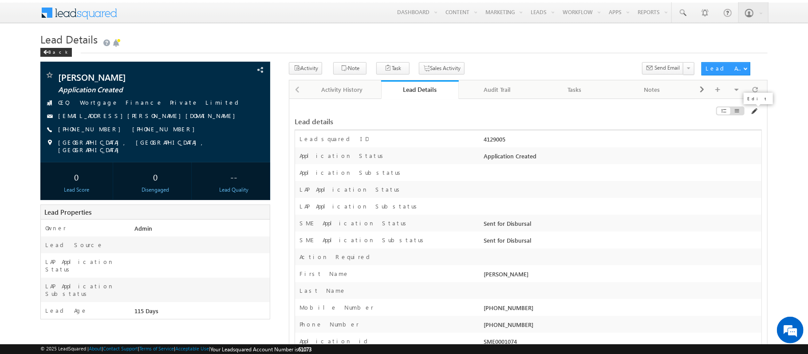
click at [757, 112] on span at bounding box center [754, 111] width 7 height 7
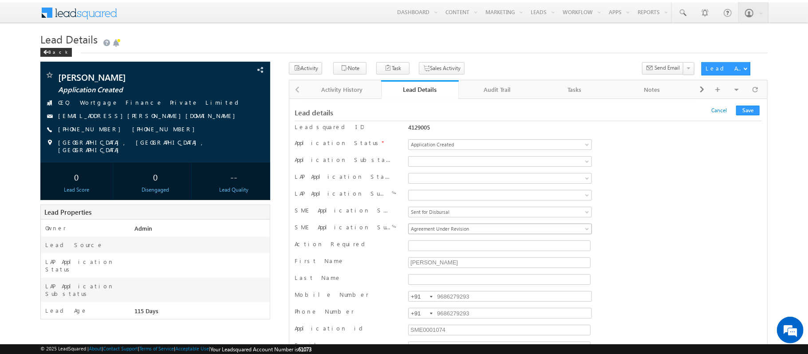
click at [447, 228] on span "Agreement Under Revision" at bounding box center [478, 229] width 139 height 8
click at [757, 113] on button "Save" at bounding box center [749, 111] width 24 height 10
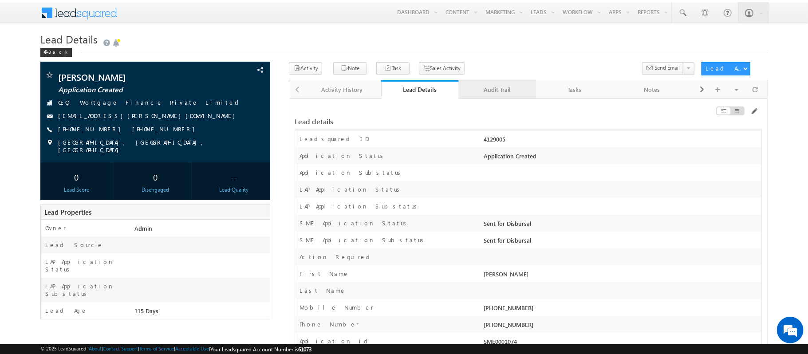
click at [492, 84] on link "Audit Trail" at bounding box center [498, 89] width 78 height 19
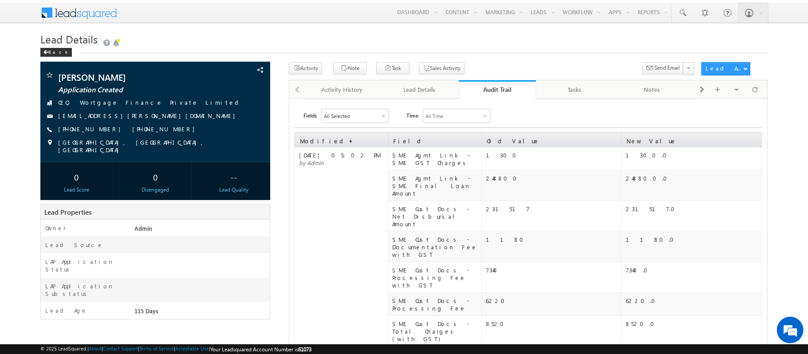
click at [499, 83] on link "Audit Trail" at bounding box center [498, 89] width 78 height 19
click at [428, 94] on div "Lead Details" at bounding box center [419, 89] width 63 height 11
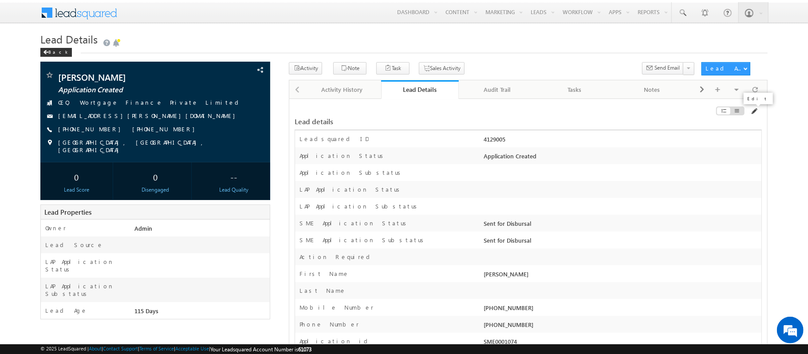
click at [755, 113] on span at bounding box center [754, 111] width 7 height 7
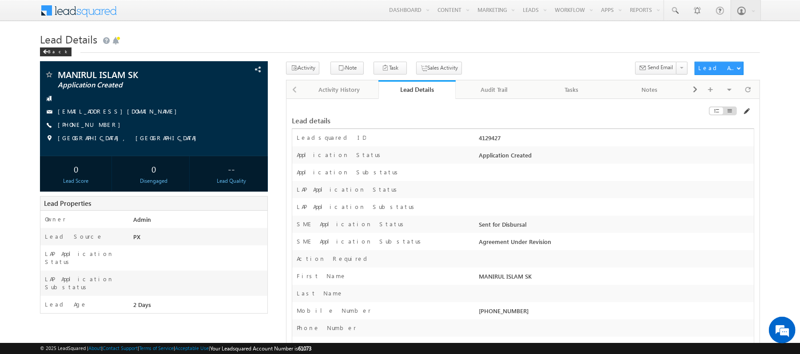
click at [743, 111] on span at bounding box center [745, 111] width 7 height 7
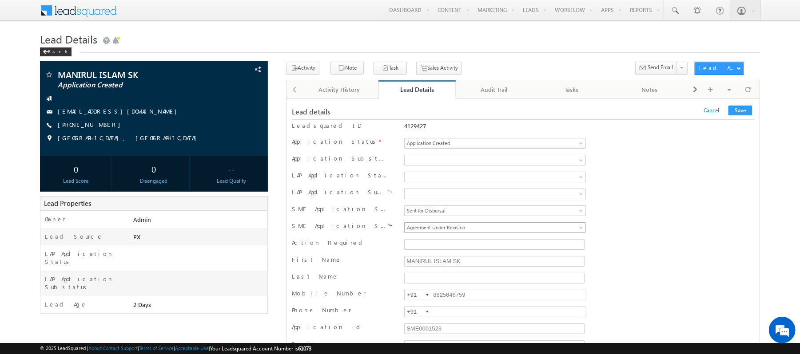
click at [483, 232] on span "Agreement Under Revision" at bounding box center [473, 228] width 139 height 8
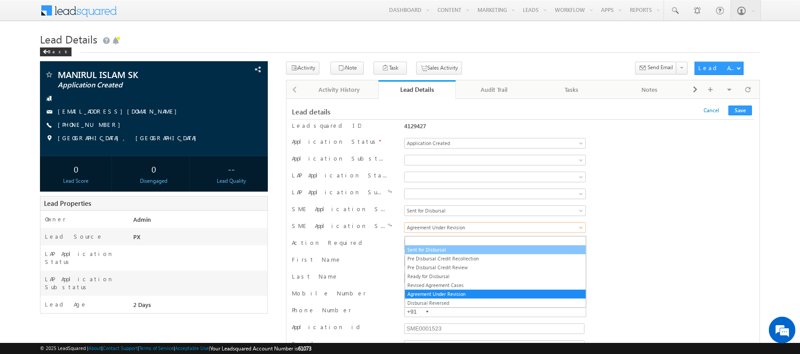
click at [468, 249] on link "Sent for Disbursal" at bounding box center [495, 250] width 181 height 8
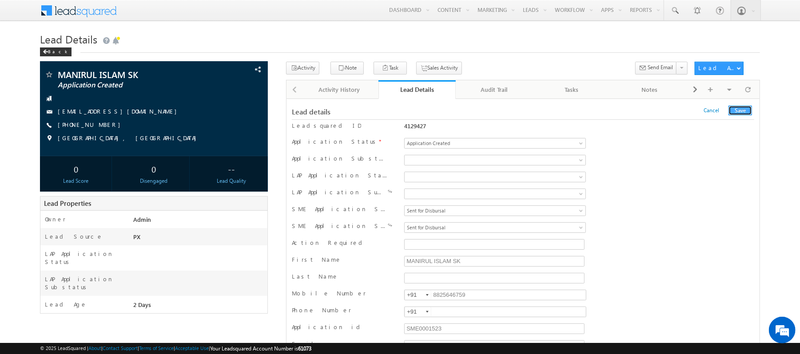
click at [746, 107] on button "Save" at bounding box center [740, 111] width 24 height 10
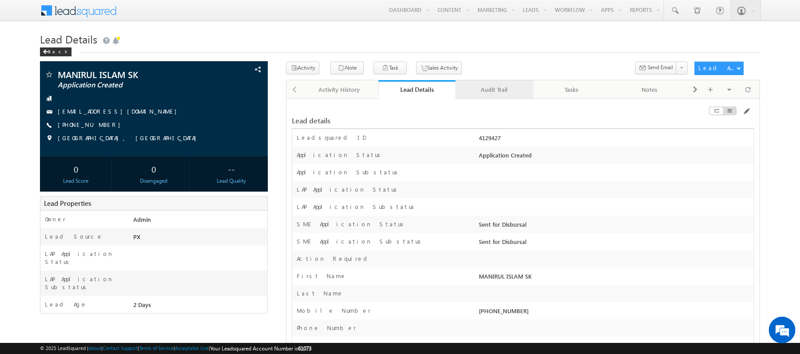
click at [471, 93] on div "Audit Trail" at bounding box center [494, 89] width 63 height 11
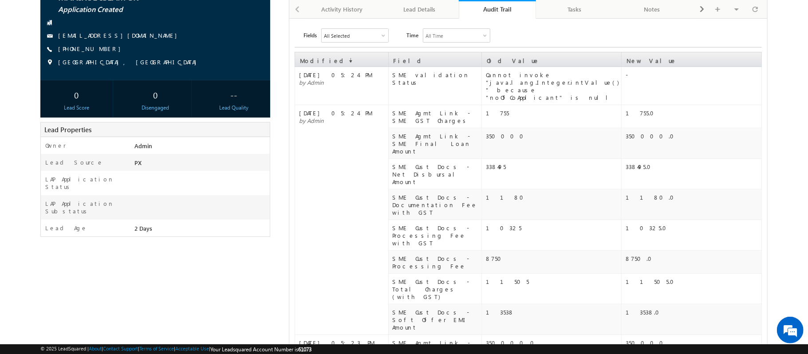
scroll to position [78, 0]
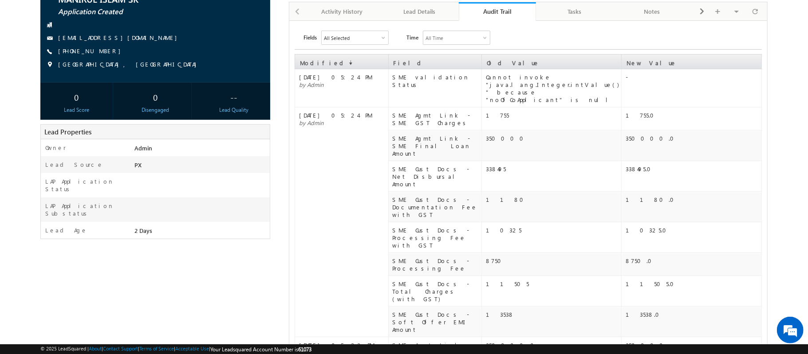
click at [611, 107] on td "1755" at bounding box center [552, 118] width 140 height 23
click at [500, 18] on link "Audit Trail" at bounding box center [498, 11] width 78 height 19
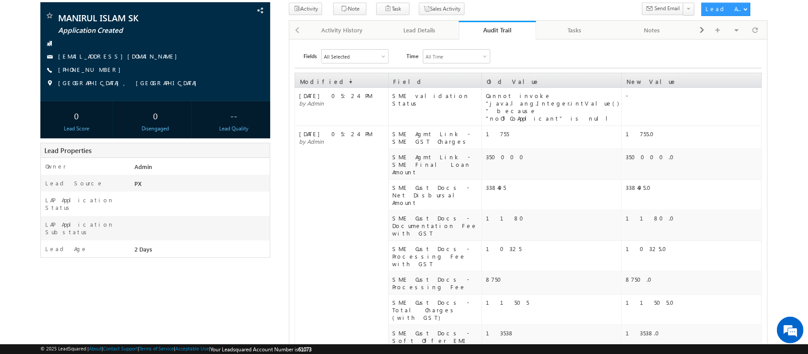
click at [503, 25] on link "Audit Trail" at bounding box center [498, 30] width 78 height 19
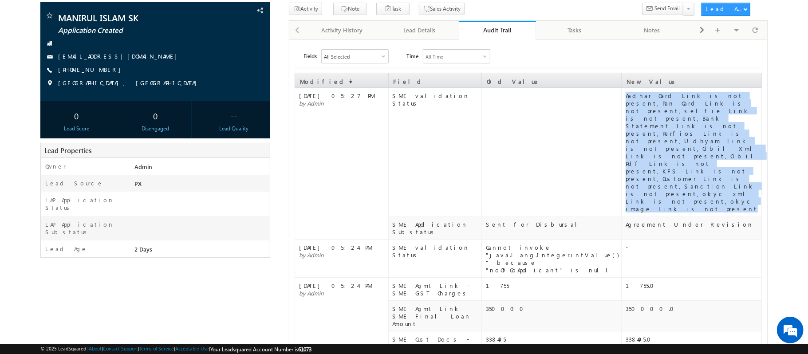
drag, startPoint x: 627, startPoint y: 96, endPoint x: 675, endPoint y: 148, distance: 70.4
click at [675, 148] on div "Aadhar Card Link is not present,Pan Card Link is not present,selfie Link is not…" at bounding box center [693, 152] width 135 height 121
copy div "Aadhar Card Link is not present,Pan Card Link is not present,selfie Link is not…"
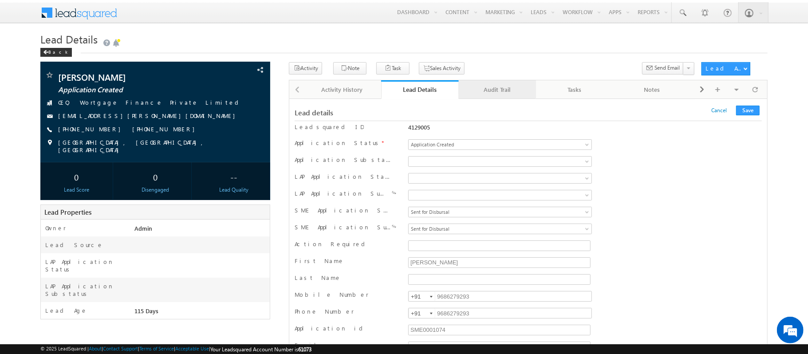
click at [488, 91] on div "Audit Trail" at bounding box center [497, 89] width 63 height 11
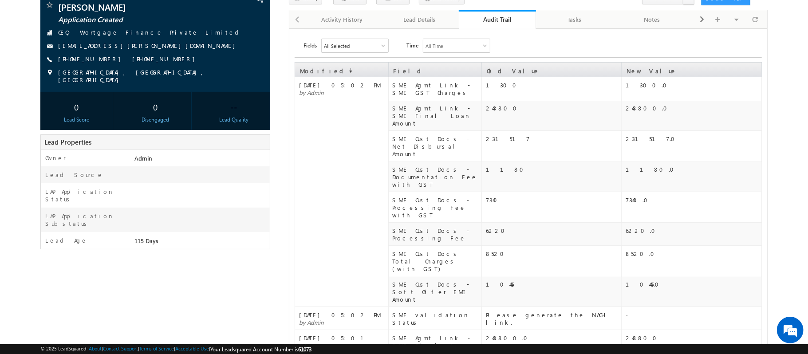
scroll to position [71, 0]
